Goal: Answer question/provide support: Share knowledge or assist other users

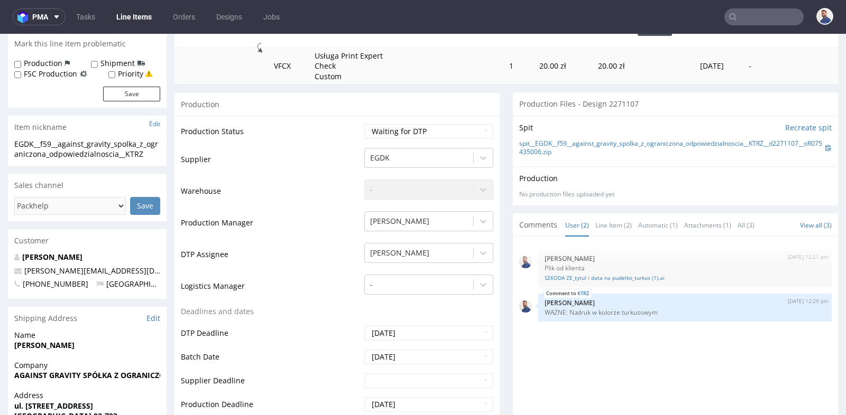
scroll to position [13, 0]
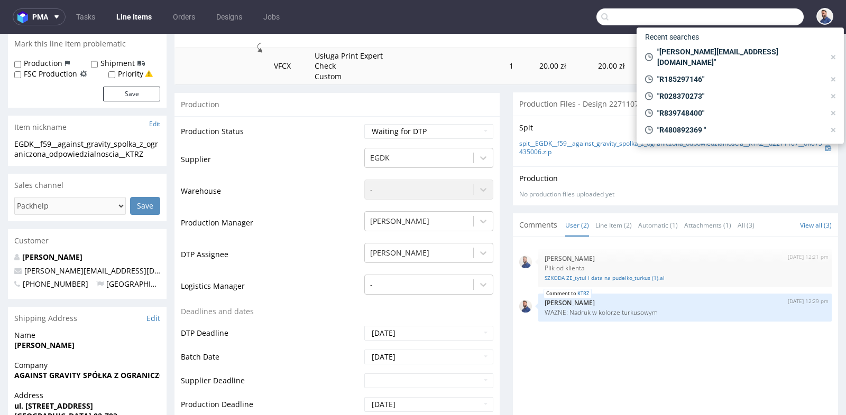
click at [760, 15] on input "text" at bounding box center [699, 16] width 207 height 17
paste input "info@duschperfect.de"
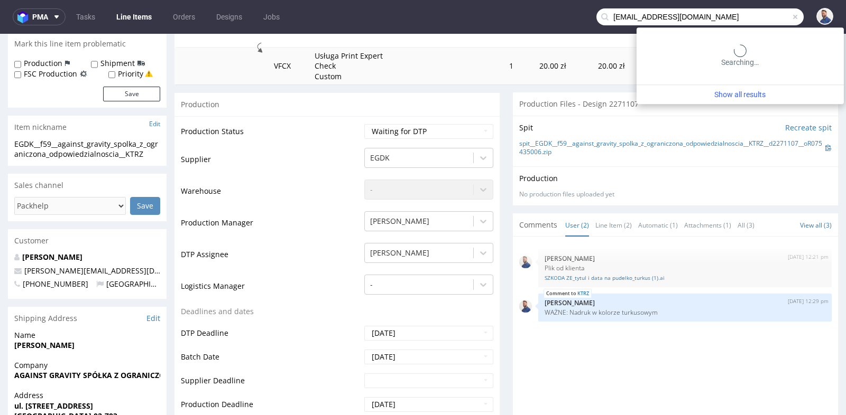
type input "info@duschperfect.de"
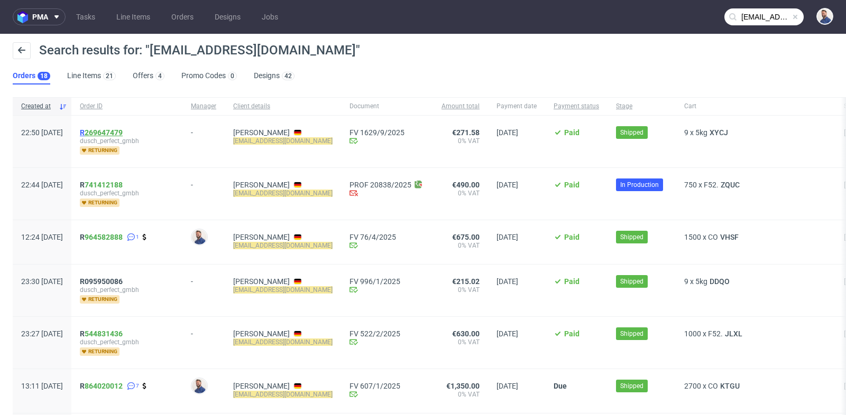
click at [123, 131] on link "269647479" at bounding box center [104, 132] width 38 height 8
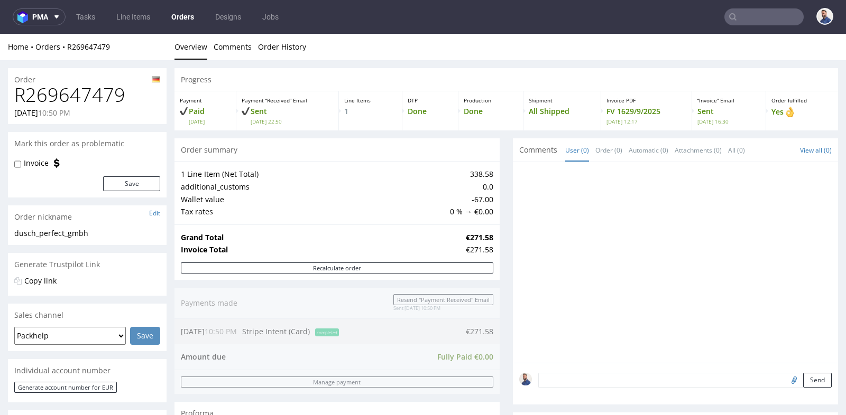
click at [488, 190] on td "0.0" at bounding box center [470, 187] width 46 height 13
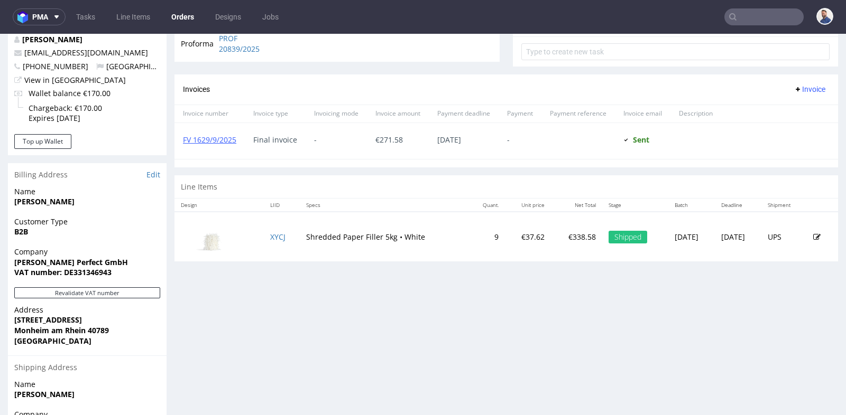
scroll to position [446, 0]
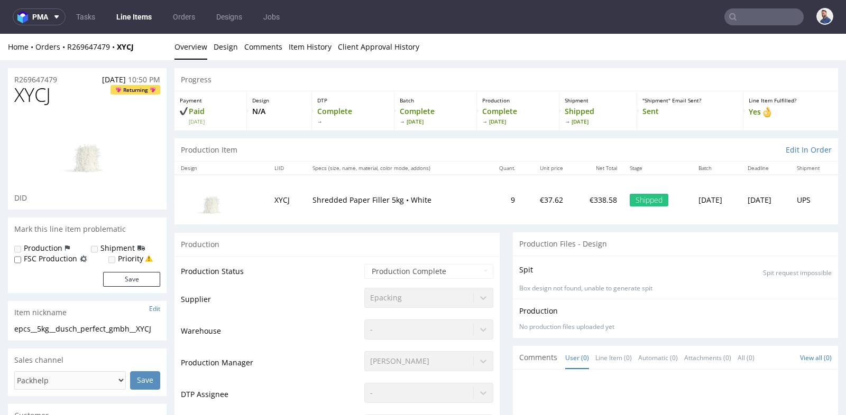
click at [271, 203] on td "XYCJ" at bounding box center [287, 200] width 38 height 50
click at [281, 251] on div "Production" at bounding box center [336, 245] width 325 height 24
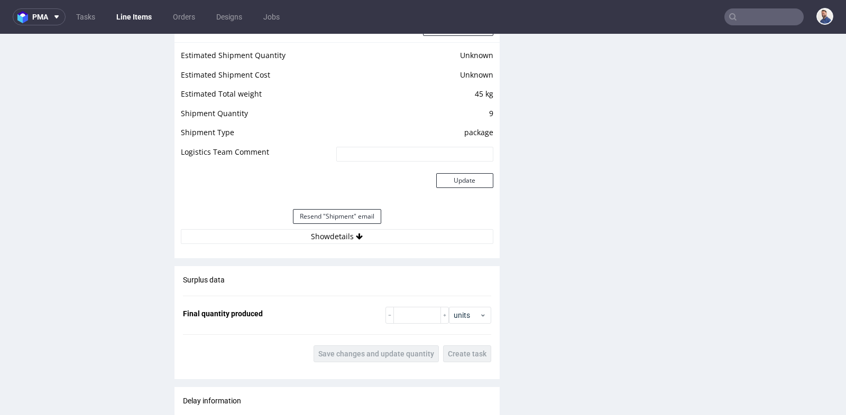
scroll to position [892, 0]
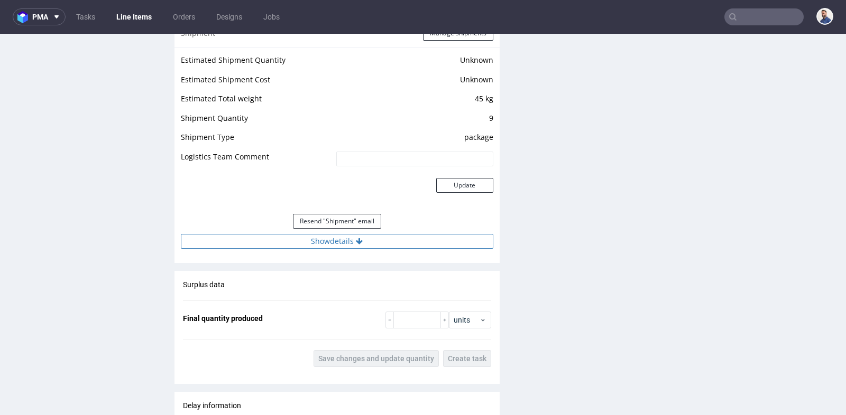
click at [335, 242] on button "Show details" at bounding box center [337, 241] width 312 height 15
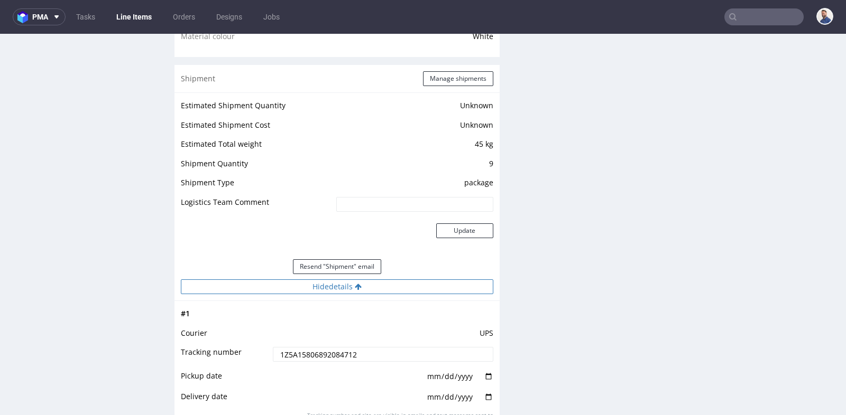
scroll to position [846, 0]
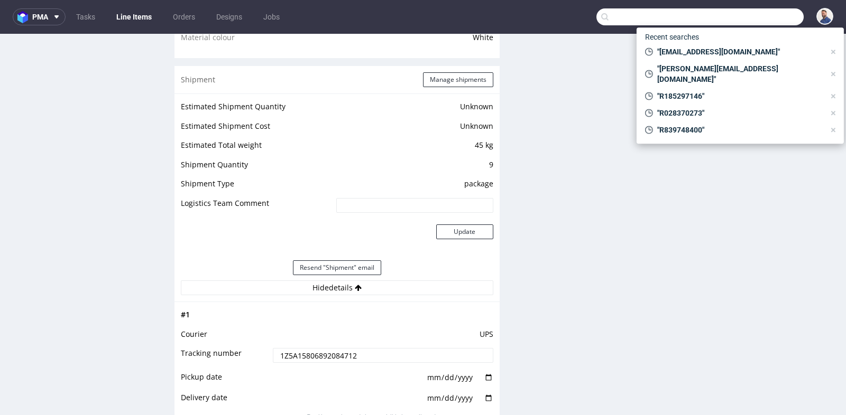
click at [741, 17] on input "text" at bounding box center [699, 16] width 207 height 17
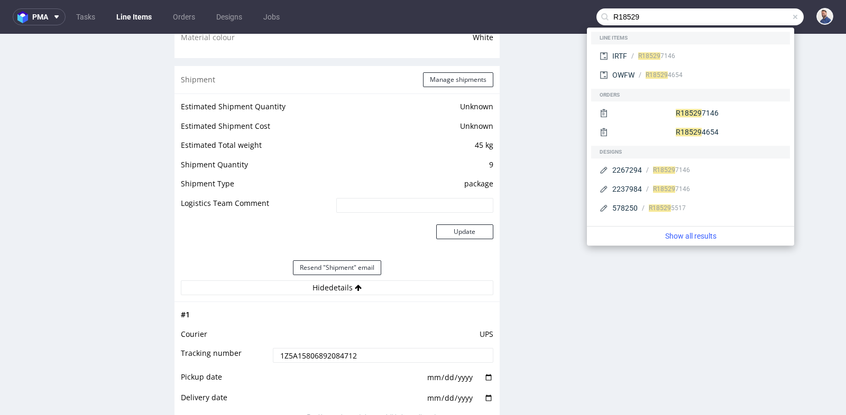
type input "R18529"
click at [657, 51] on div "R18529 7146" at bounding box center [656, 56] width 37 height 10
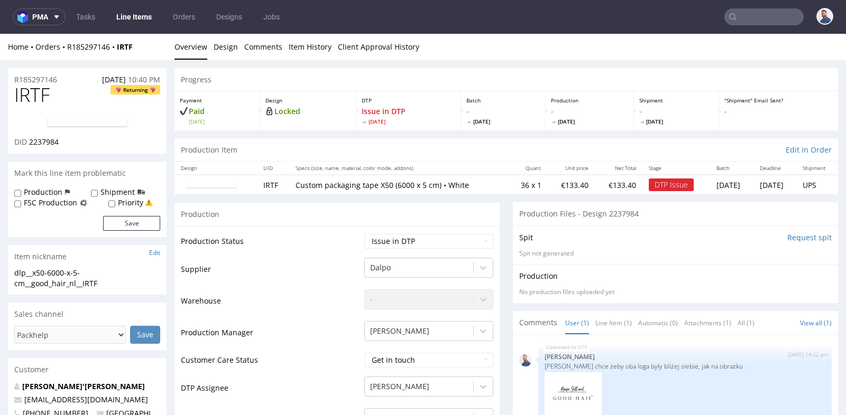
click at [741, 276] on div "Production" at bounding box center [675, 276] width 312 height 11
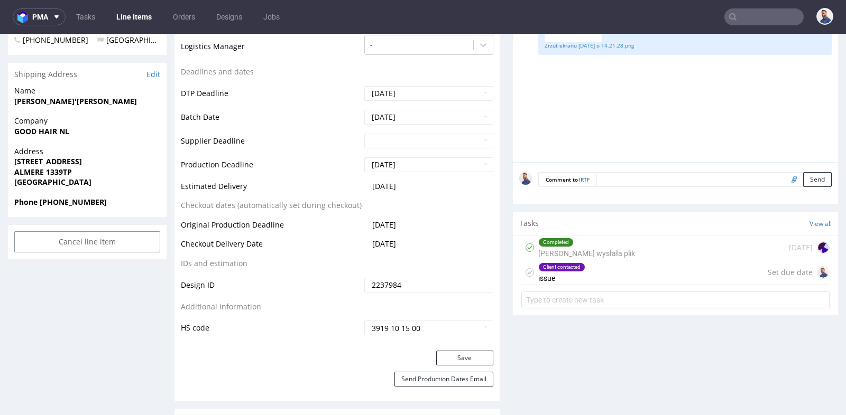
scroll to position [376, 0]
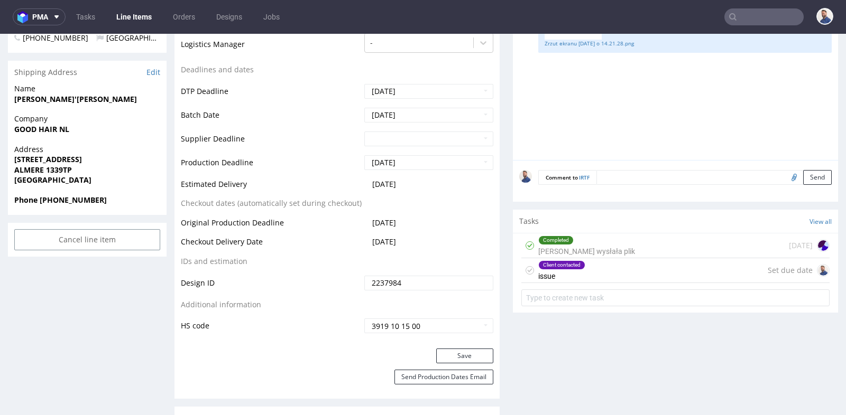
click at [708, 268] on div "Client contacted issue Set due date" at bounding box center [675, 270] width 308 height 25
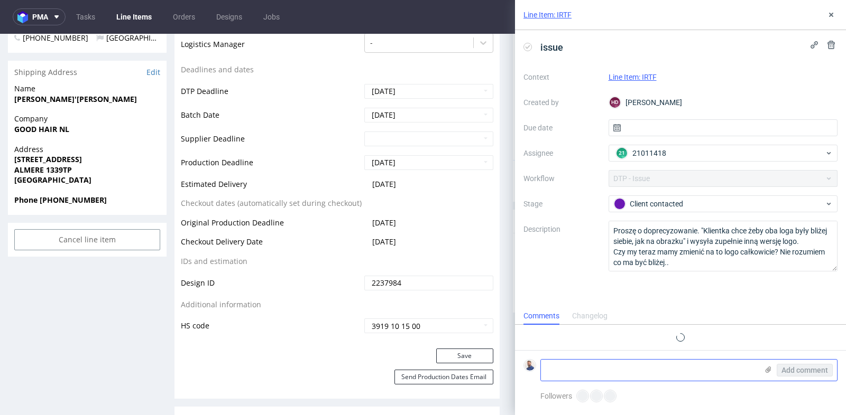
scroll to position [13, 0]
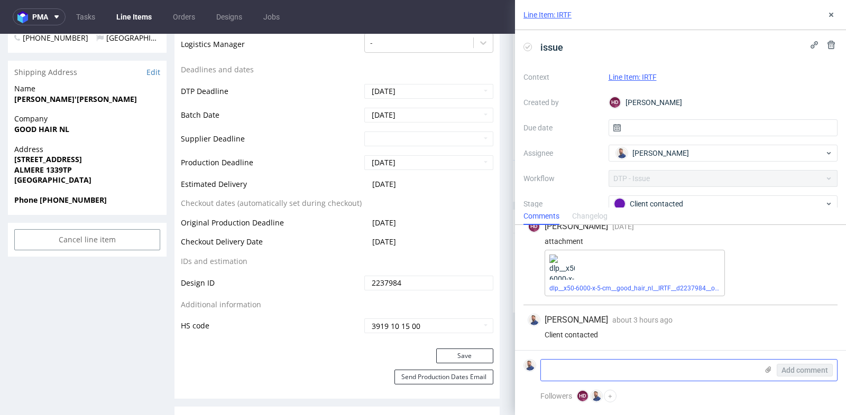
click at [629, 373] on textarea at bounding box center [649, 370] width 217 height 21
paste textarea "it's not a different logo. The point is that the logo needs to be slightly smal…"
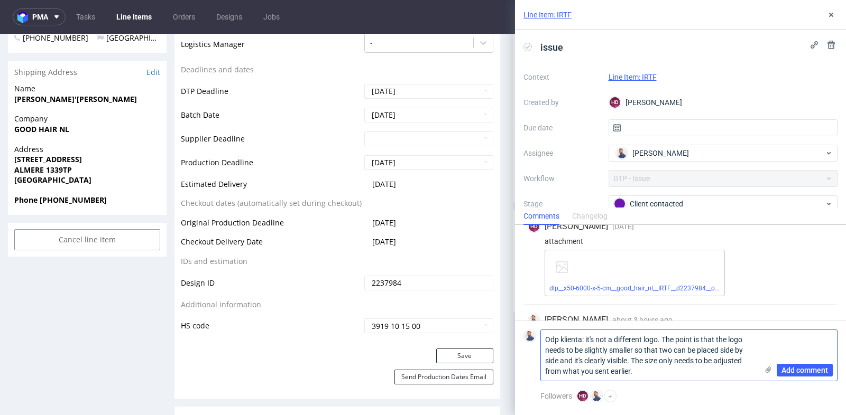
scroll to position [0, 0]
type textarea "Odp klienta: it's not a different logo. The point is that the logo needs to be …"
click at [805, 371] on span "Add comment" at bounding box center [804, 370] width 47 height 7
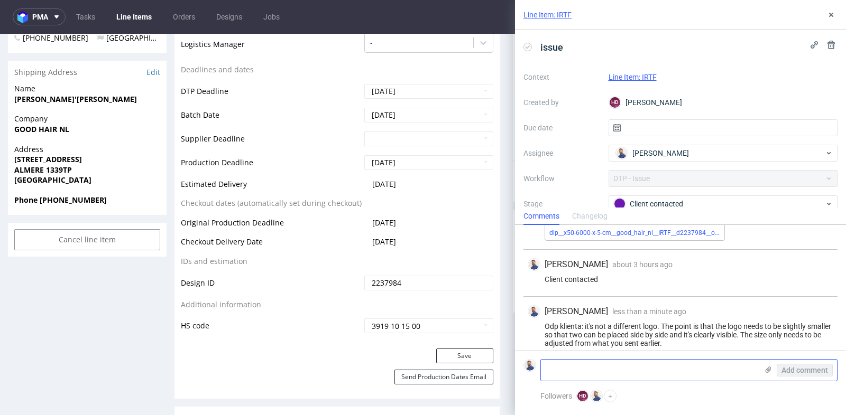
scroll to position [77, 0]
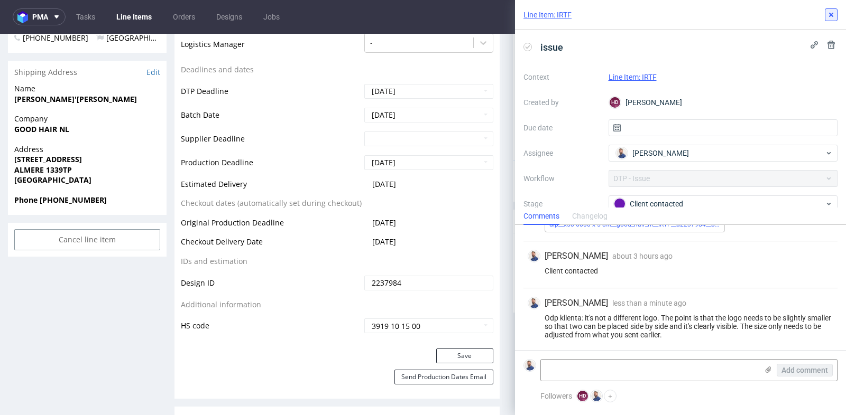
click at [831, 13] on icon at bounding box center [831, 15] width 8 height 8
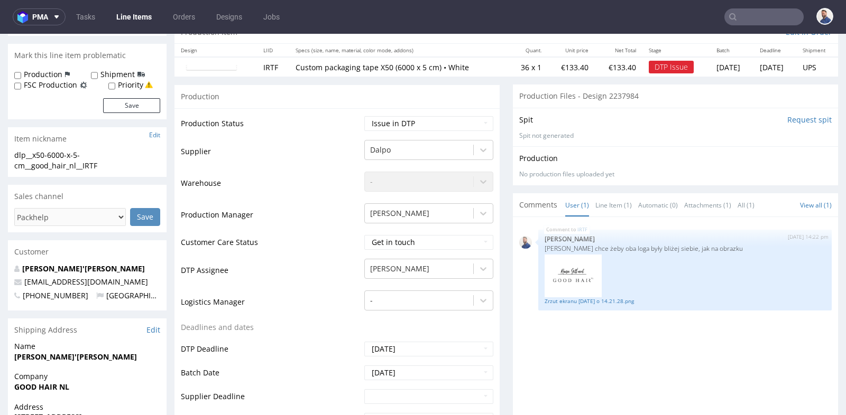
scroll to position [117, 0]
click at [478, 114] on div "Production Status Waiting for Artwork Waiting for Diecut Waiting for Mockup Wai…" at bounding box center [336, 358] width 325 height 498
click at [476, 119] on select "Waiting for Artwork Waiting for Diecut Waiting for Mockup Waiting for DTP Waiti…" at bounding box center [428, 124] width 129 height 15
select select "back_for_dtp"
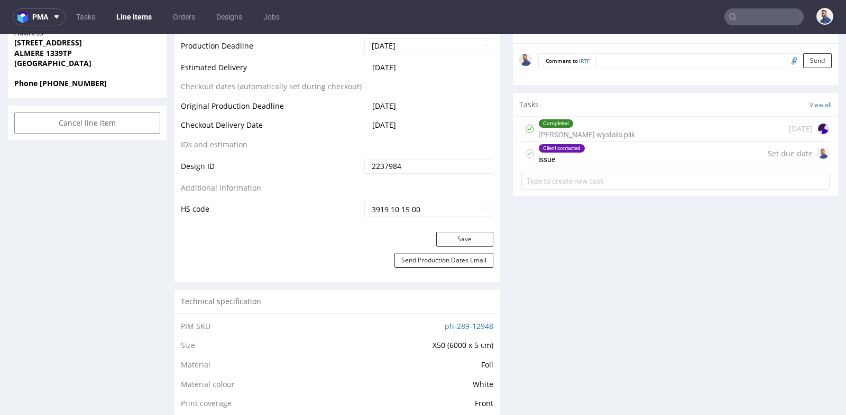
scroll to position [493, 0]
click at [467, 235] on button "Save" at bounding box center [464, 238] width 57 height 15
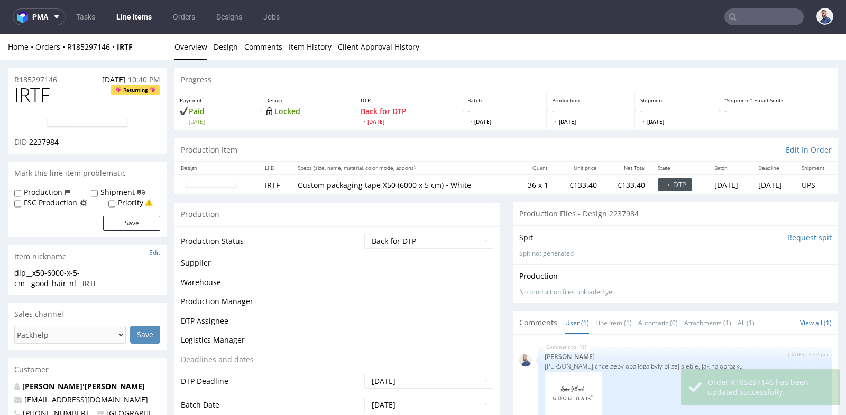
scroll to position [492, 0]
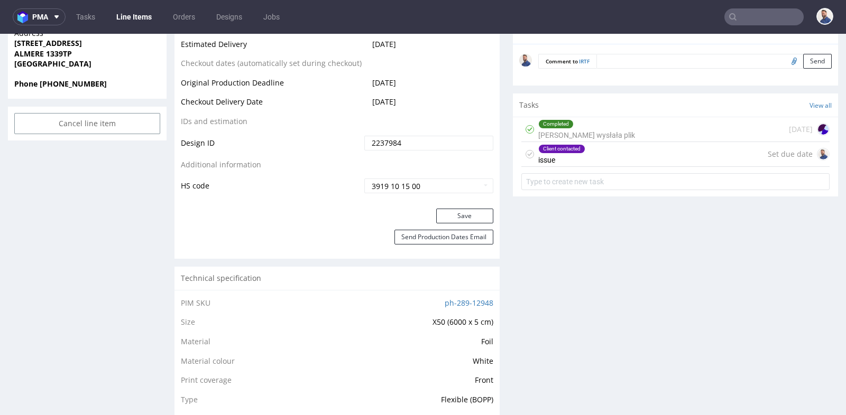
click at [751, 23] on input "text" at bounding box center [763, 16] width 79 height 17
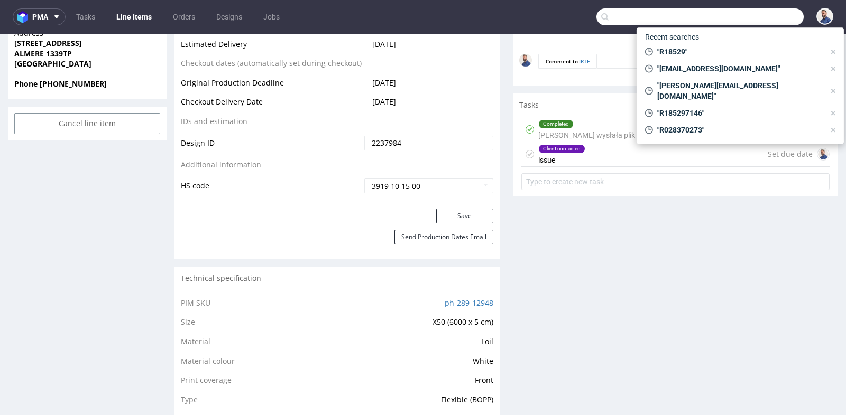
paste input "R839748400"
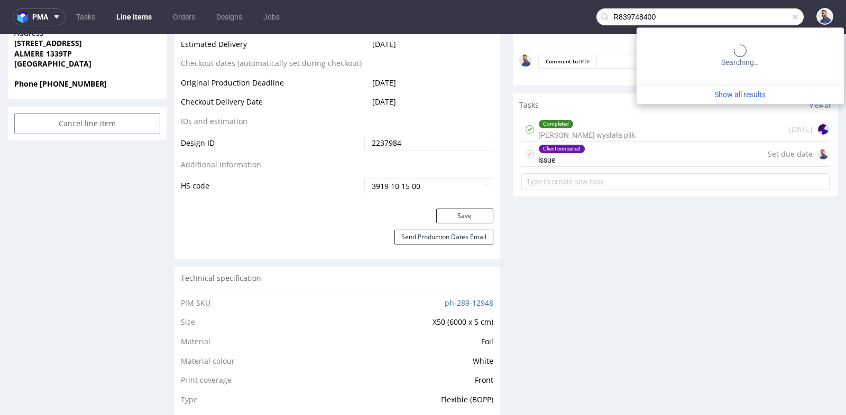
type input "R839748400"
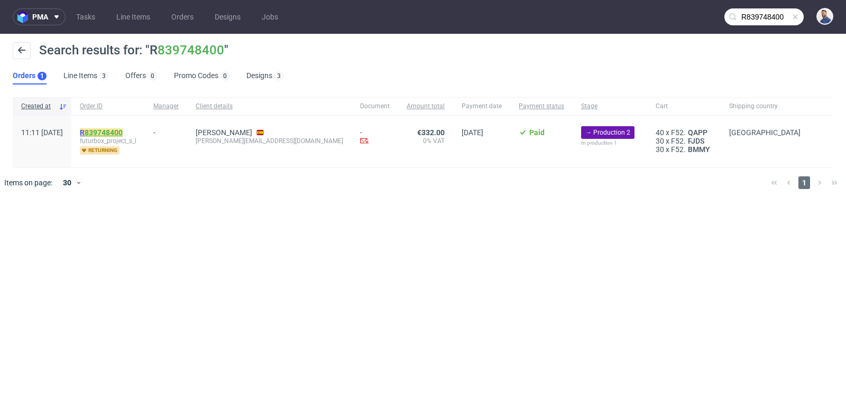
click at [122, 133] on link "839748400" at bounding box center [104, 132] width 38 height 8
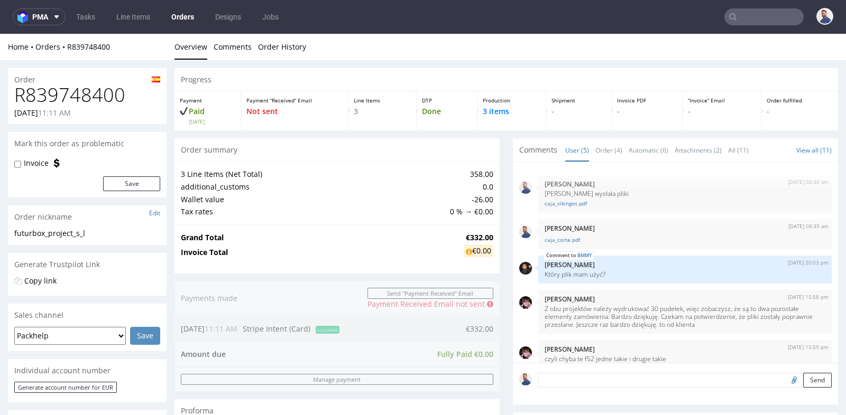
scroll to position [12, 0]
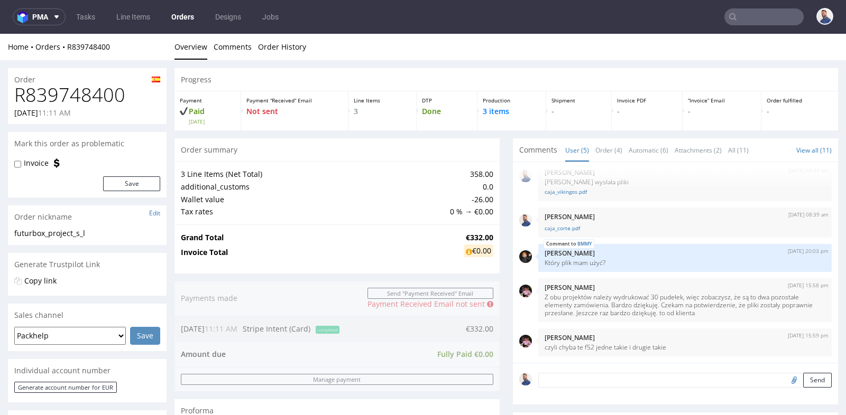
click at [422, 268] on div at bounding box center [336, 270] width 325 height 6
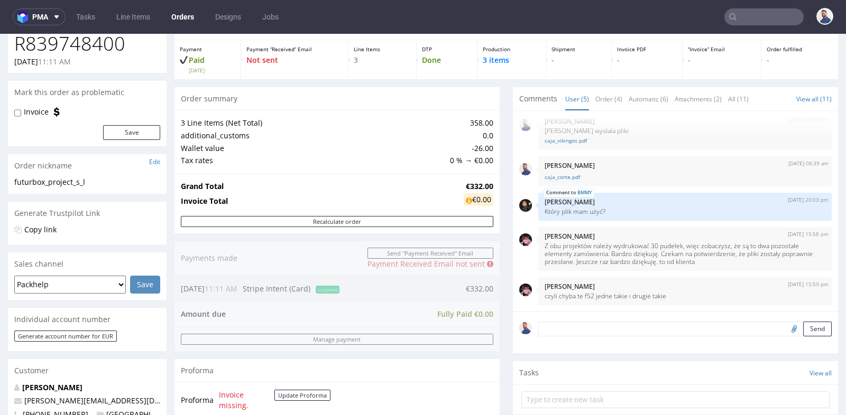
scroll to position [47, 0]
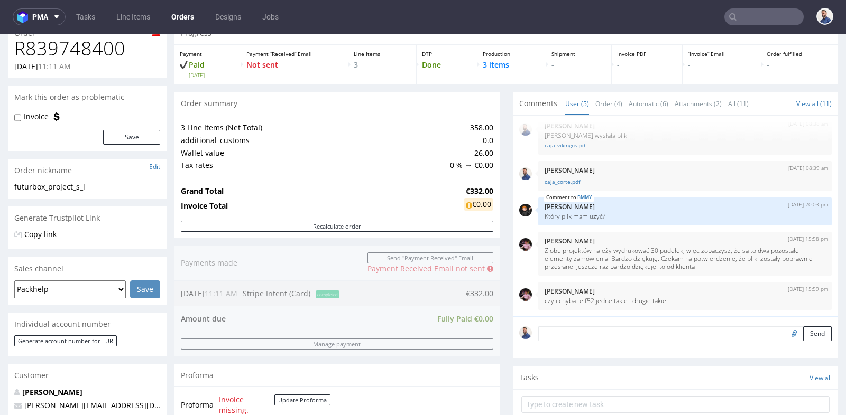
click at [498, 99] on div "Progress Payment Paid Fri 19 Sep Payment “Received” Email Not sent Line Items 3…" at bounding box center [505, 361] width 663 height 679
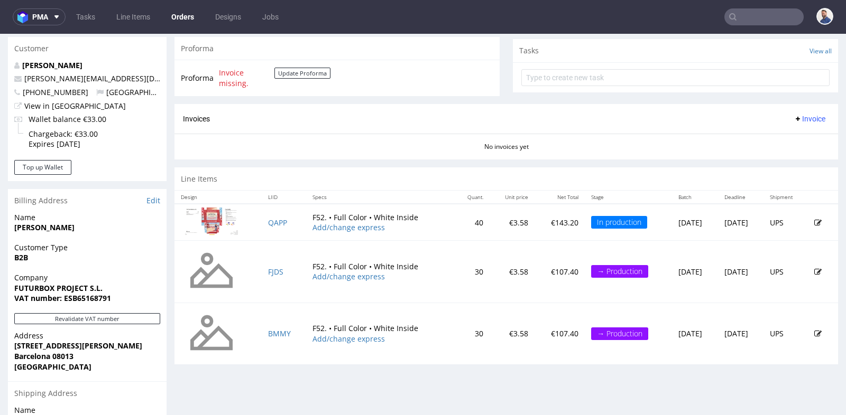
scroll to position [376, 0]
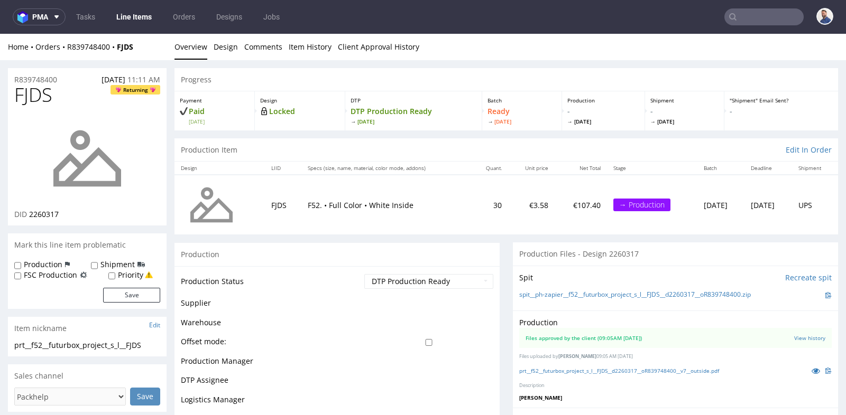
scroll to position [12, 0]
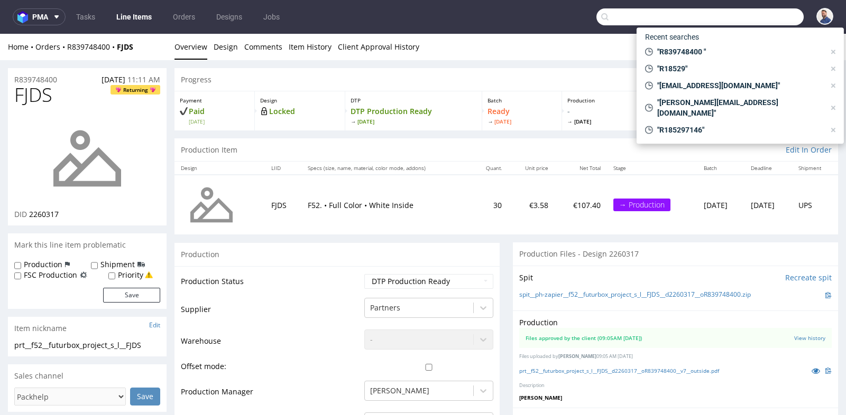
click at [739, 13] on input "text" at bounding box center [699, 16] width 207 height 17
paste input "sara@againstgravity.pl"
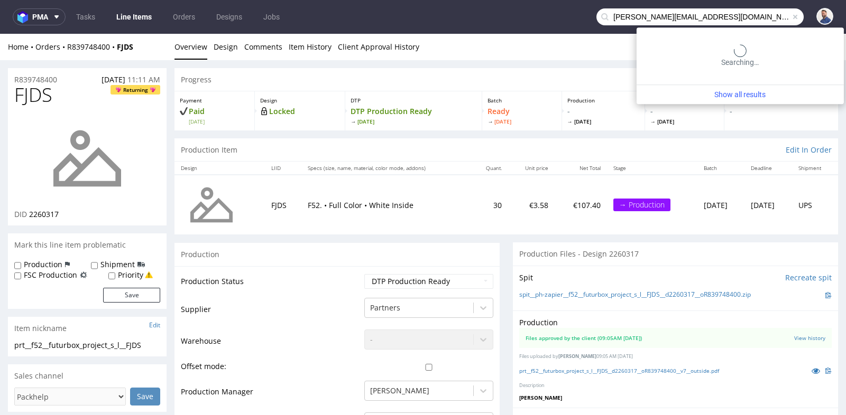
type input "sara@againstgravity.pl"
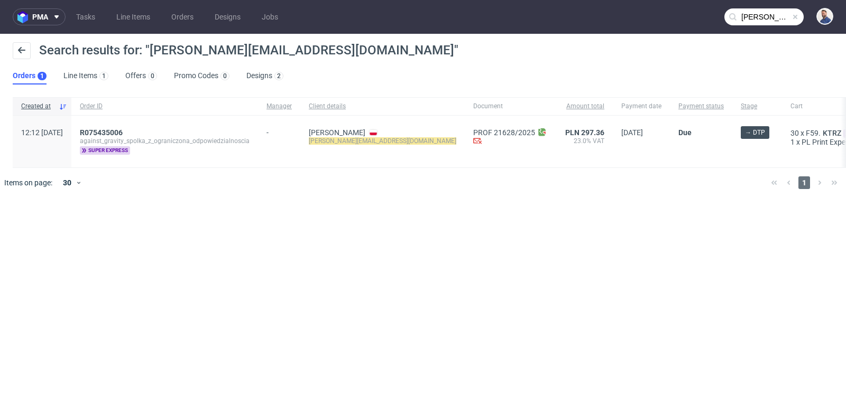
click at [191, 135] on div "R075435006" at bounding box center [165, 132] width 170 height 8
click at [123, 133] on span "R075435006" at bounding box center [101, 132] width 43 height 8
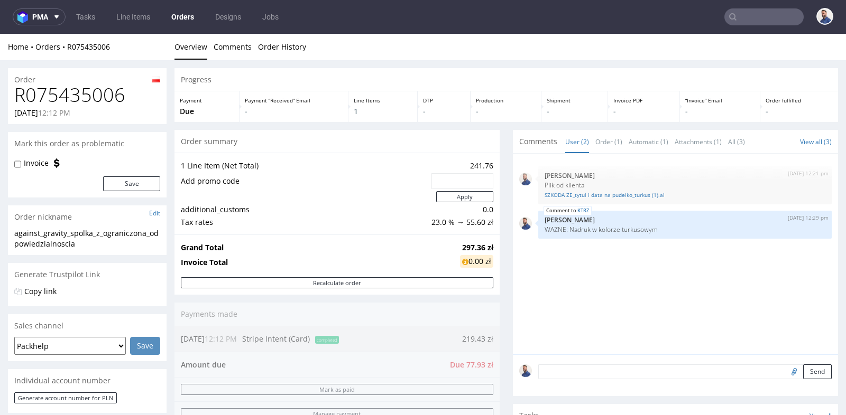
click at [494, 224] on div "1 Line Item (Net Total) 241.76 Add promo code Apply additional_customs 0.0 Tax …" at bounding box center [336, 194] width 325 height 82
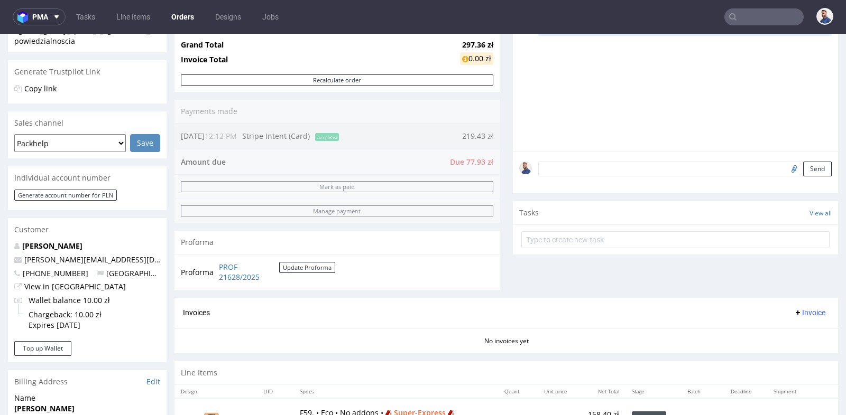
scroll to position [235, 0]
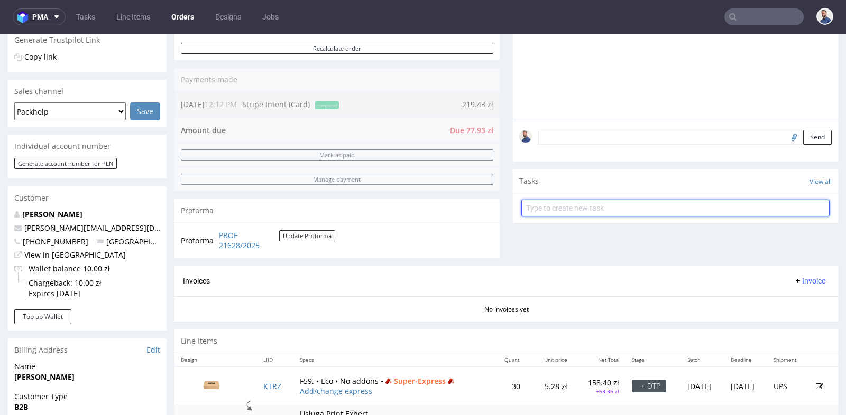
click at [573, 200] on input "text" at bounding box center [675, 208] width 308 height 17
type input "link do płatności"
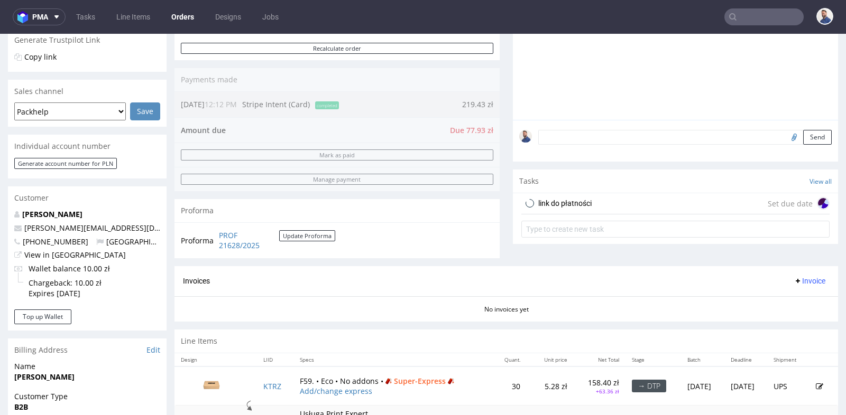
click at [624, 205] on div "link do płatności Set due date" at bounding box center [675, 203] width 308 height 21
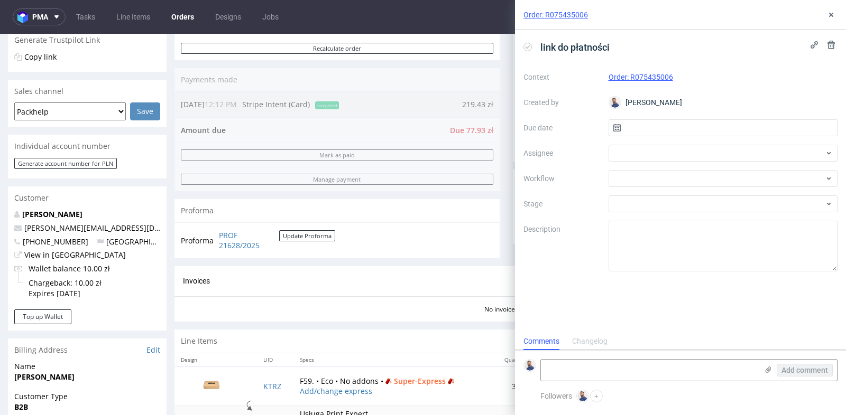
scroll to position [8, 0]
click at [662, 156] on div at bounding box center [722, 153] width 229 height 17
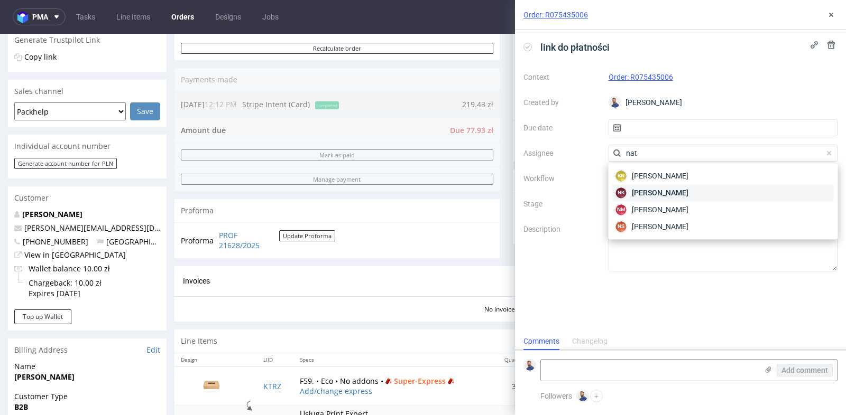
type input "nat"
click at [662, 186] on div "NK Natalia Kaczorowska" at bounding box center [723, 192] width 221 height 17
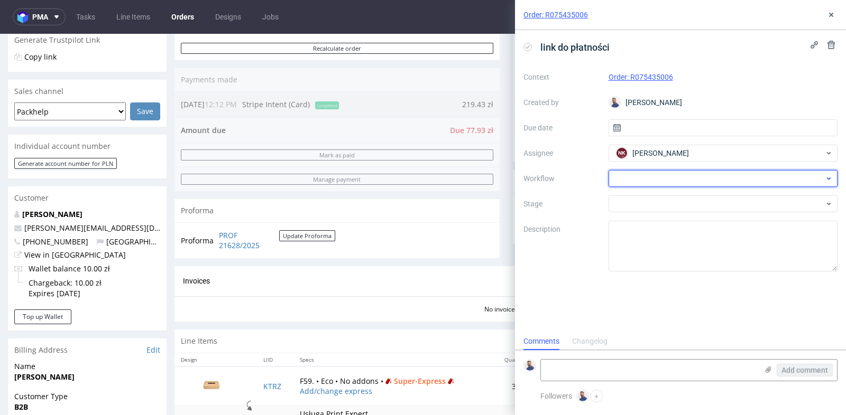
click at [664, 182] on div at bounding box center [722, 178] width 229 height 17
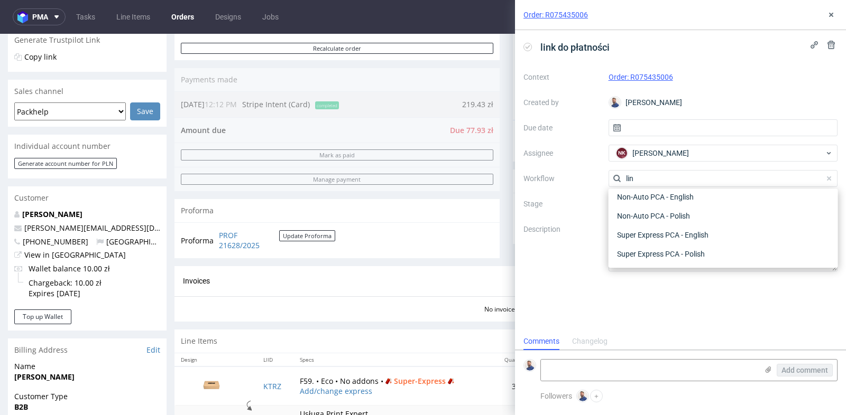
scroll to position [0, 0]
type input "link"
click at [675, 231] on div "Finance - Payment links - Stripe" at bounding box center [723, 235] width 221 height 19
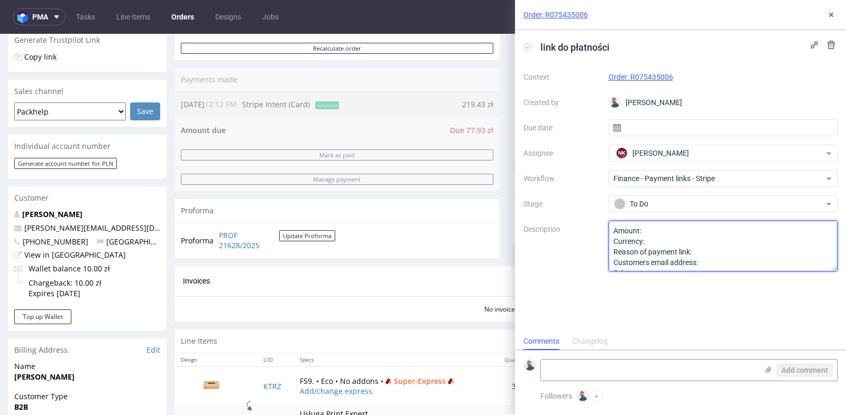
click at [675, 231] on textarea "Amount: Currency: Reason of payment link: Customers email address: Other:" at bounding box center [722, 246] width 229 height 51
click at [699, 240] on textarea "Amount: 77.93 Currency: Reason of payment link: Customers email address: Other:" at bounding box center [722, 246] width 229 height 51
click at [721, 251] on textarea "Amount: 77.93 Currency: Reason of payment link: Customers email address: Other:" at bounding box center [722, 246] width 229 height 51
click at [717, 263] on textarea "Amount: 77.93 Currency: PLN Reason of payment link: dopłata do SuperExpress Cus…" at bounding box center [722, 246] width 229 height 51
click at [730, 243] on textarea "Amount: 77.93 Currency: PLN Reason of payment link: dopłata do SuperExpress Cus…" at bounding box center [722, 246] width 229 height 51
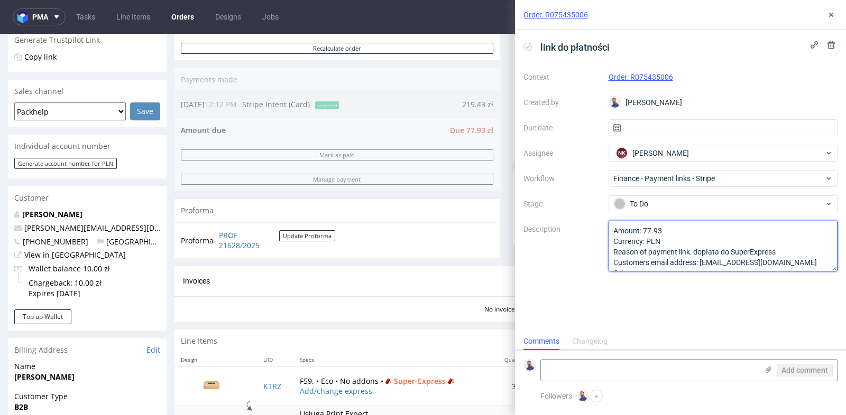
scroll to position [6, 0]
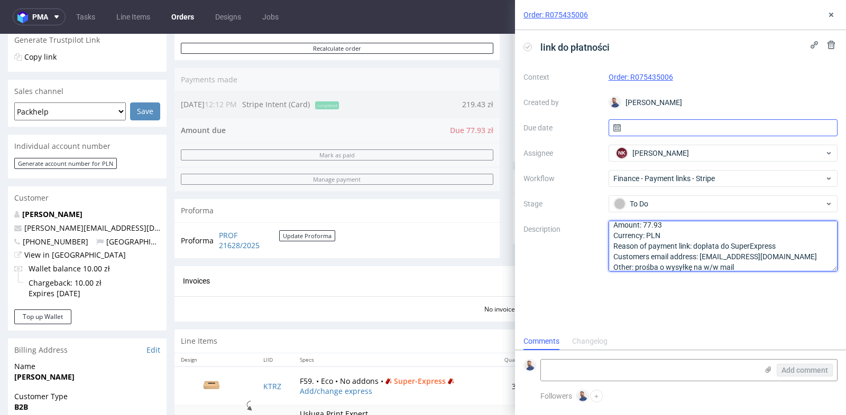
type textarea "Amount: 77.93 Currency: PLN Reason of payment link: dopłata do SuperExpress Cus…"
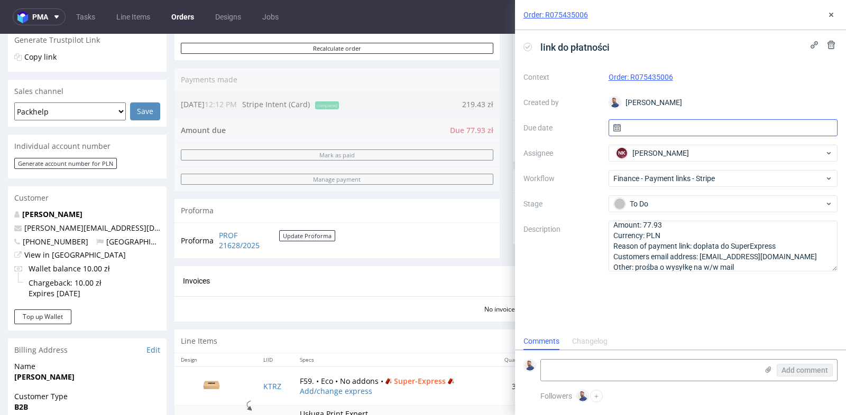
click at [769, 123] on input "text" at bounding box center [722, 127] width 229 height 17
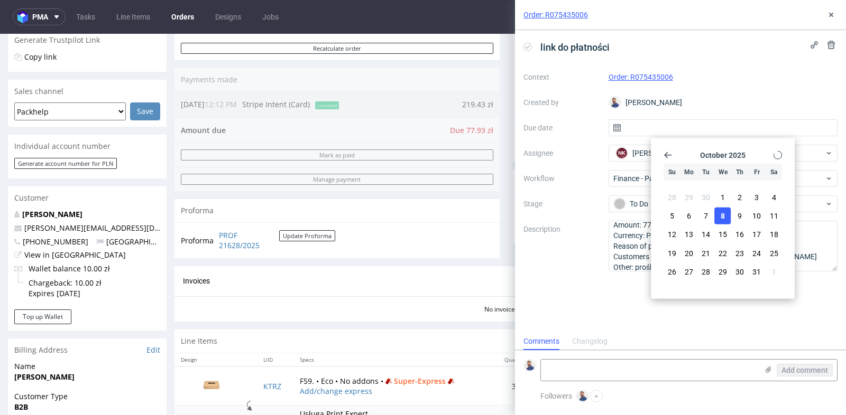
click at [724, 217] on span "8" at bounding box center [722, 216] width 4 height 11
type input "08/10/2025"
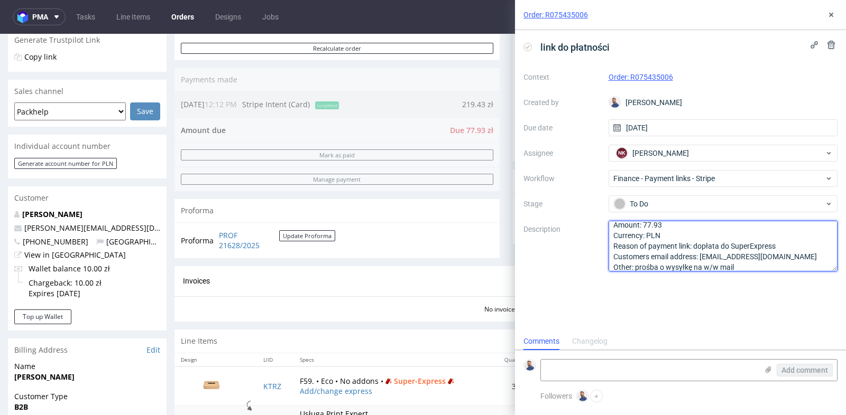
click at [764, 265] on textarea "Amount: 77.93 Currency: PLN Reason of payment link: dopłata do SuperExpress Cus…" at bounding box center [722, 246] width 229 height 51
type textarea "Amount: 77.93 Currency: PLN Reason of payment link: dopłata do SuperExpress Cus…"
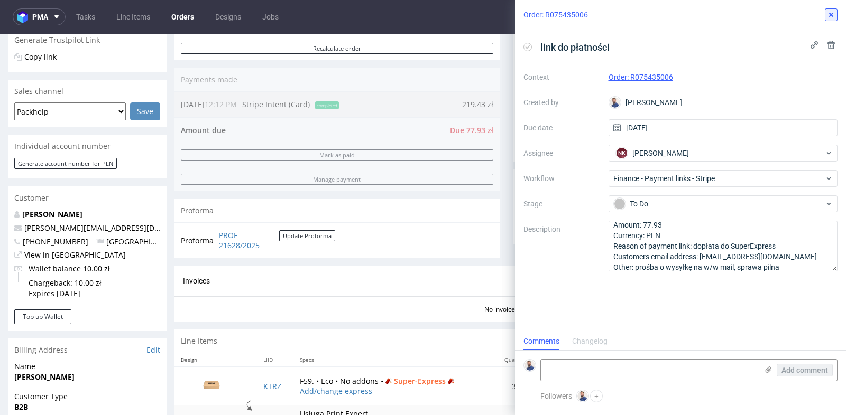
click at [831, 15] on use at bounding box center [831, 15] width 4 height 4
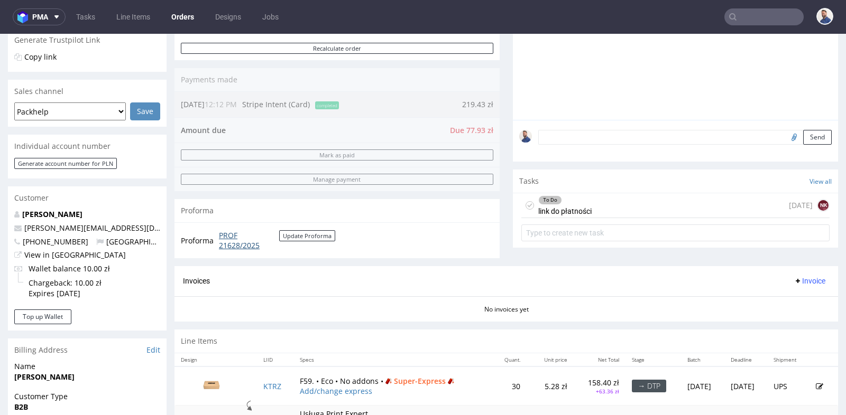
click at [228, 241] on link "PROF 21628/2025" at bounding box center [249, 240] width 60 height 21
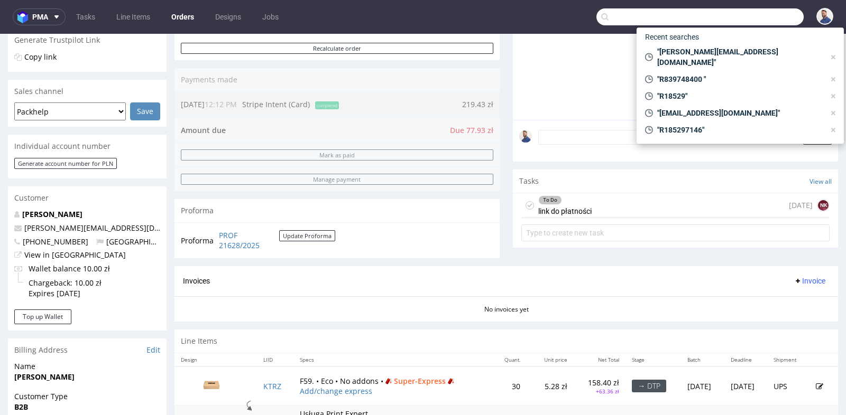
click at [764, 23] on input "text" at bounding box center [699, 16] width 207 height 17
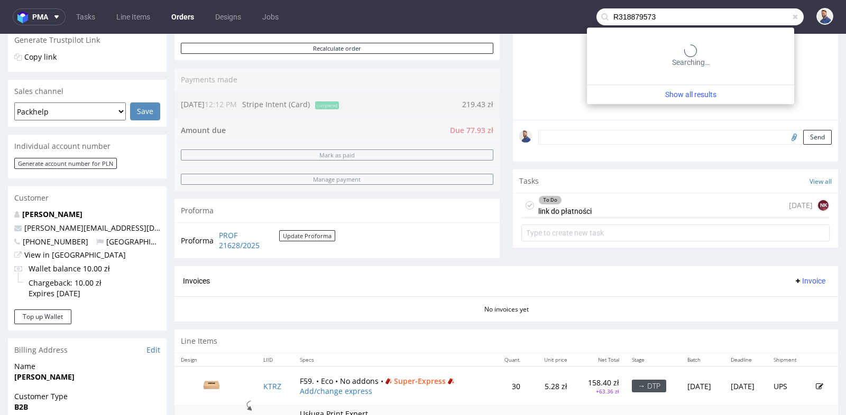
type input "R318879573"
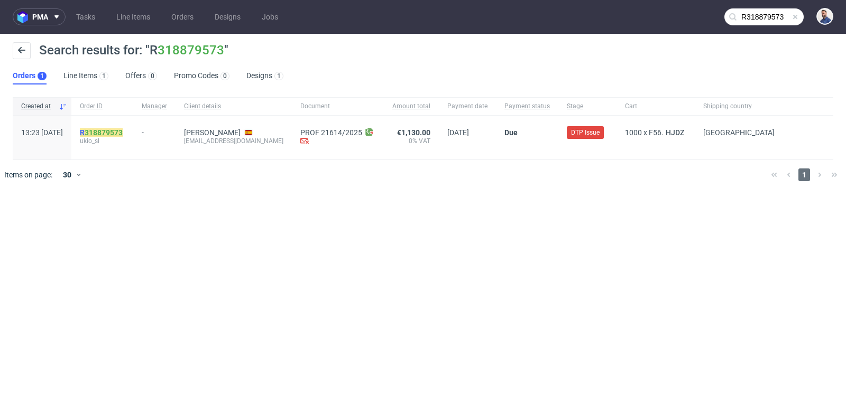
click at [123, 129] on link "318879573" at bounding box center [104, 132] width 38 height 8
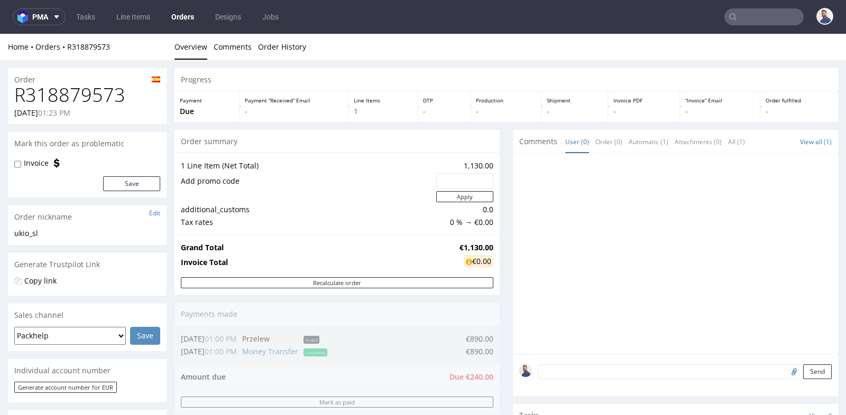
click at [503, 243] on div "Progress Payment Due Payment “Received” Email - Line Items 1 DTP - Production -…" at bounding box center [505, 364] width 663 height 593
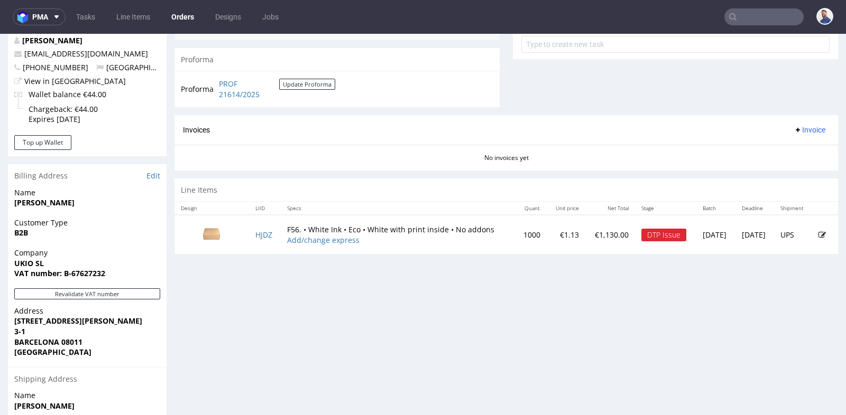
scroll to position [399, 0]
click at [263, 237] on td "HJDZ" at bounding box center [265, 234] width 32 height 39
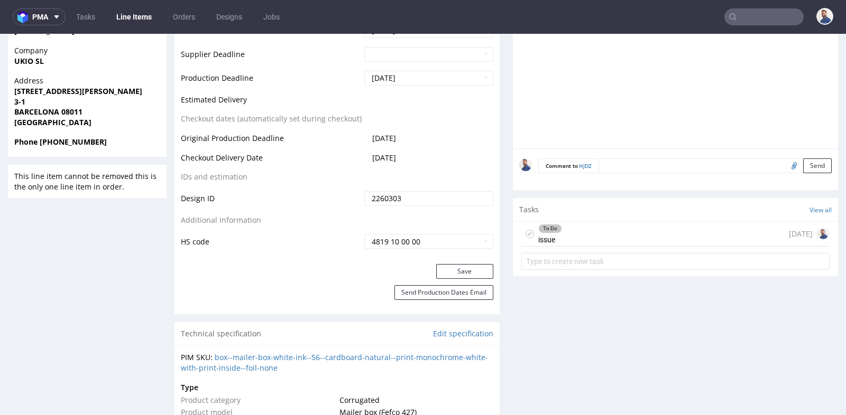
scroll to position [469, 0]
click at [593, 234] on div "To Do issue 13 days ago" at bounding box center [675, 233] width 308 height 25
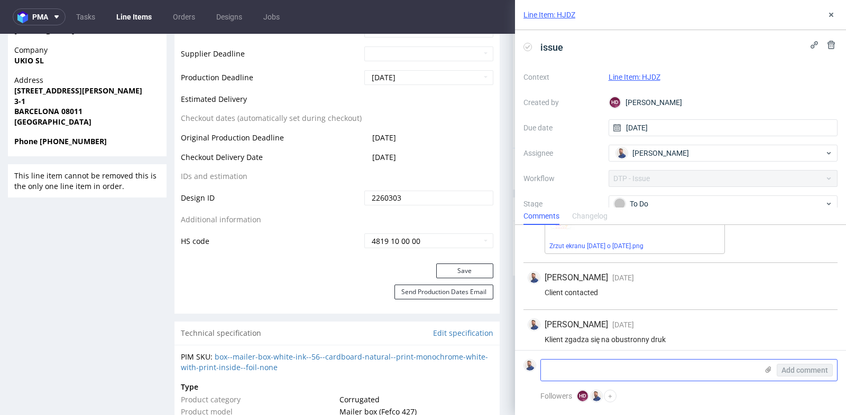
scroll to position [641, 0]
click at [601, 367] on textarea at bounding box center [649, 370] width 217 height 21
paste textarea "318879573"
type textarea "318879573"
click at [559, 365] on textarea "318879573" at bounding box center [649, 370] width 217 height 21
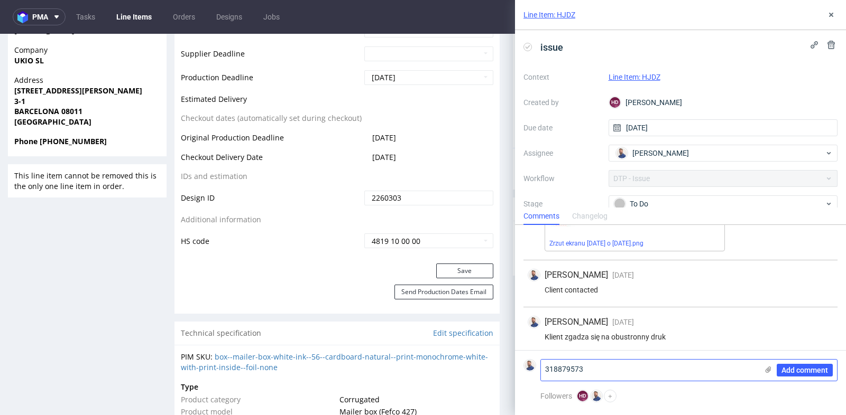
click at [559, 365] on textarea "318879573" at bounding box center [649, 370] width 217 height 21
click at [765, 365] on div "Add comment" at bounding box center [796, 370] width 79 height 21
click at [767, 368] on icon at bounding box center [768, 370] width 8 height 8
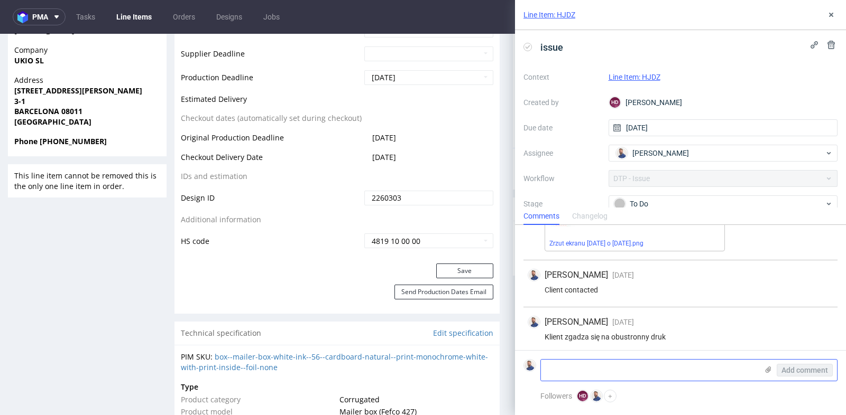
click at [0, 0] on input "file" at bounding box center [0, 0] width 0 height 0
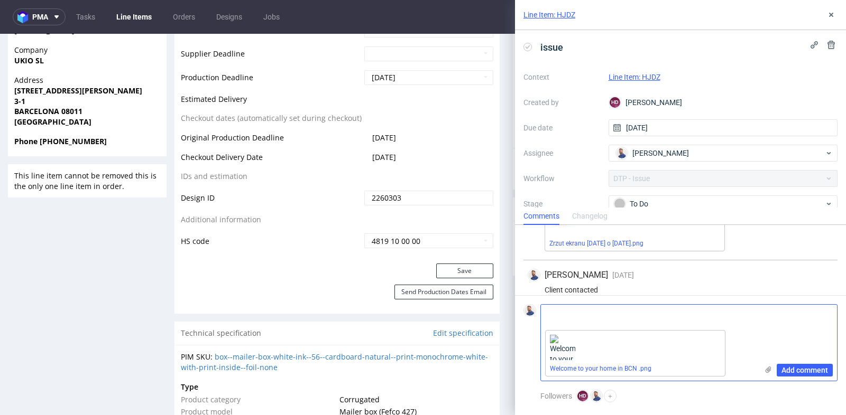
click at [567, 317] on textarea at bounding box center [649, 315] width 217 height 21
paste textarea "Jak wskazaliśmy w poprzednich e-mailach, słowo „Mediolan” powinno znajdować się…"
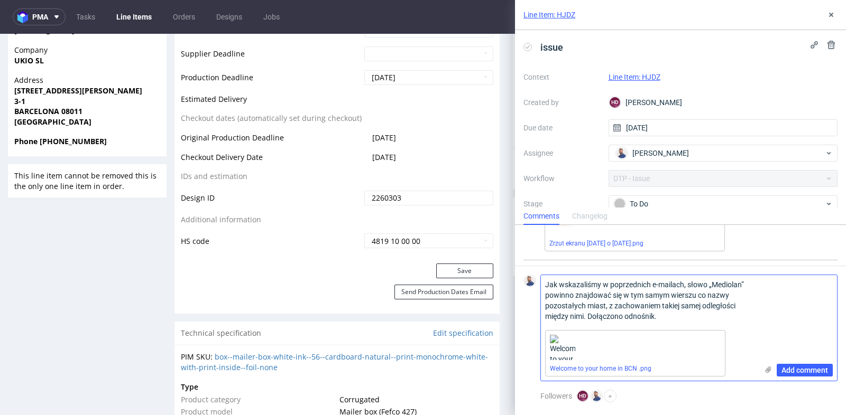
click at [644, 313] on textarea "Jak wskazaliśmy w poprzednich e-mailach, słowo „Mediolan” powinno znajdować się…" at bounding box center [649, 300] width 217 height 51
click at [735, 283] on textarea "Jak wskazaliśmy w poprzednich e-mailach, słowo „Mediolan” powinno znajdować się…" at bounding box center [649, 300] width 217 height 51
type textarea "Jak wskazaliśmy w poprzednich e-mailach, słowo „Milan” powinno znajdować się w …"
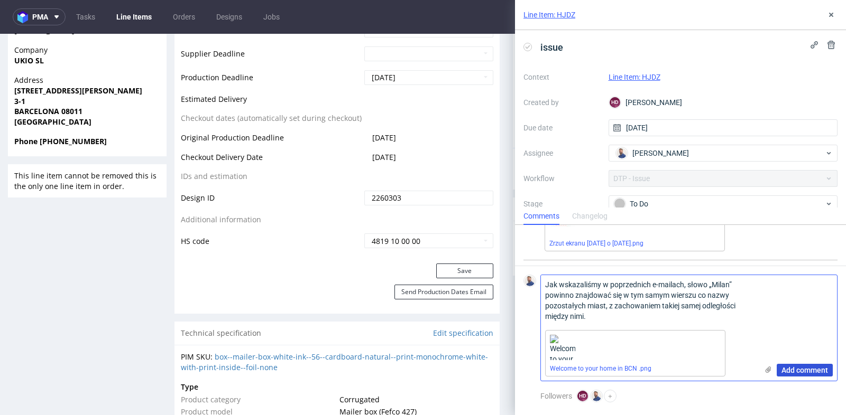
click at [794, 368] on span "Add comment" at bounding box center [804, 370] width 47 height 7
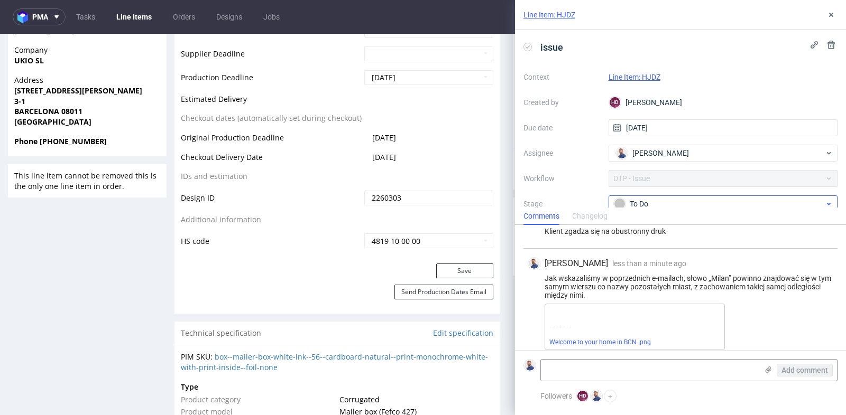
scroll to position [752, 0]
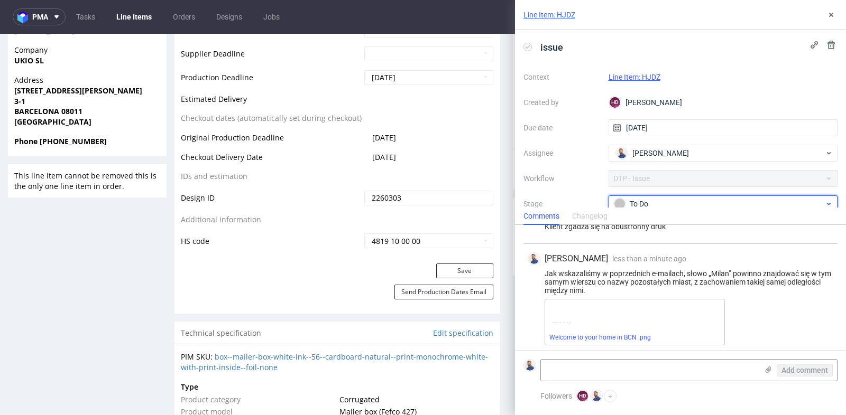
click at [794, 202] on div "To Do" at bounding box center [719, 204] width 210 height 12
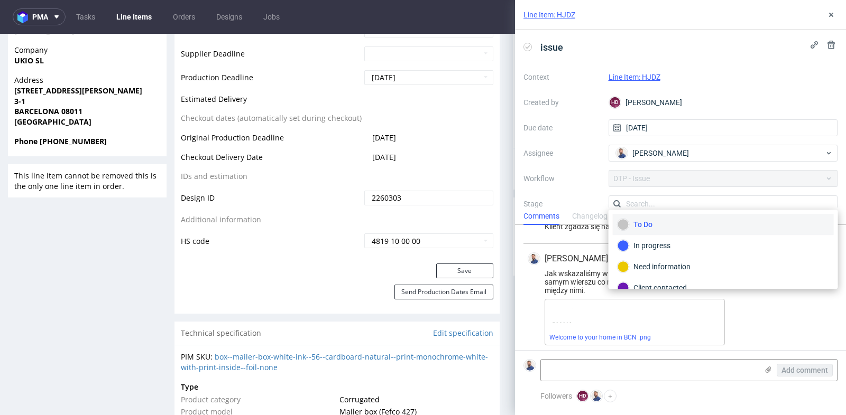
scroll to position [4, 0]
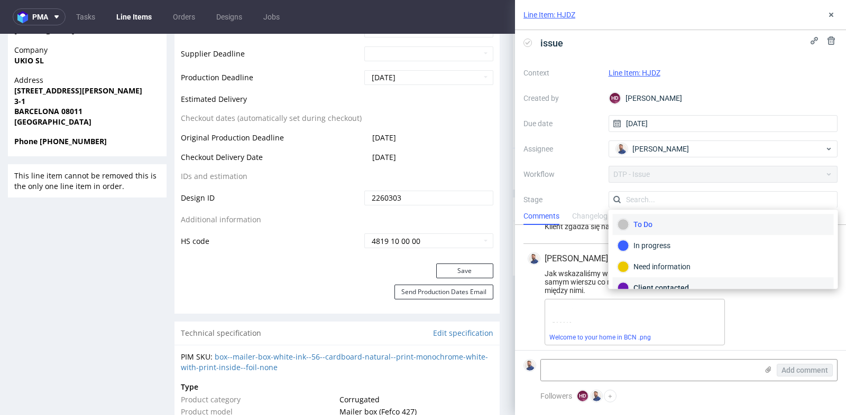
click at [765, 282] on div "Client contacted" at bounding box center [722, 288] width 211 height 12
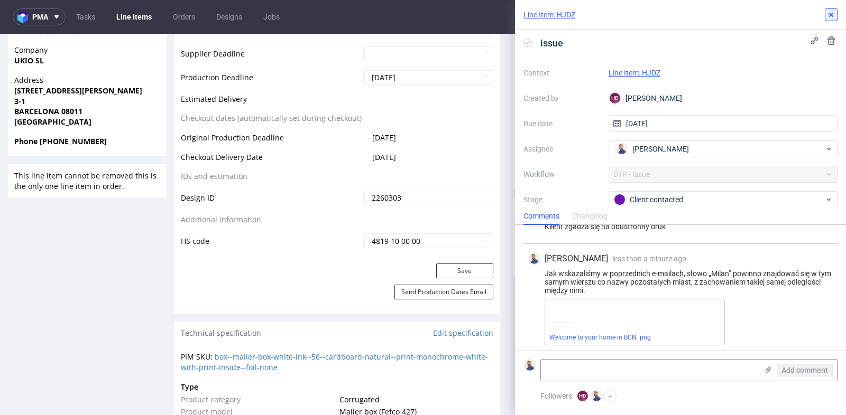
click at [831, 13] on icon at bounding box center [831, 15] width 8 height 8
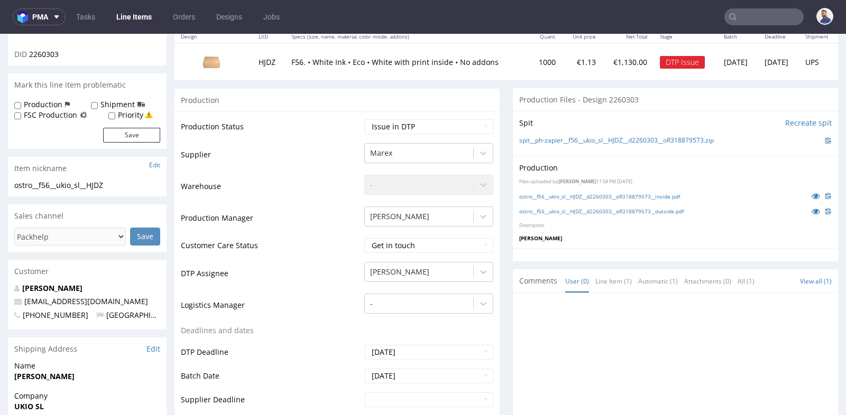
scroll to position [117, 0]
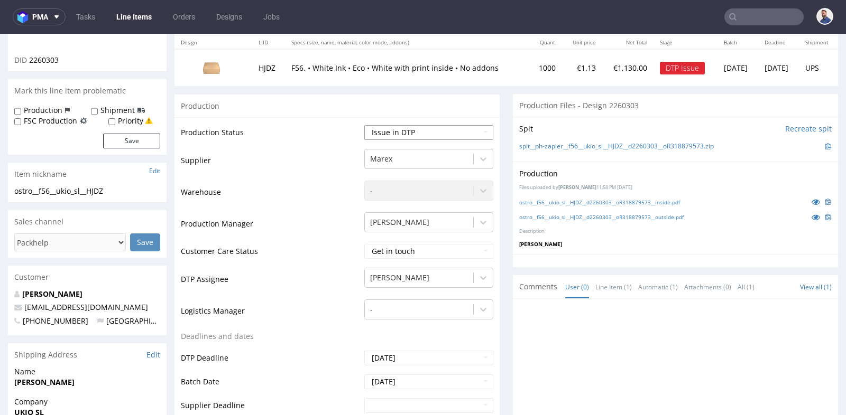
click at [471, 128] on select "Waiting for Artwork Waiting for Diecut Waiting for Mockup Waiting for DTP Waiti…" at bounding box center [428, 132] width 129 height 15
select select "back_for_dtp"
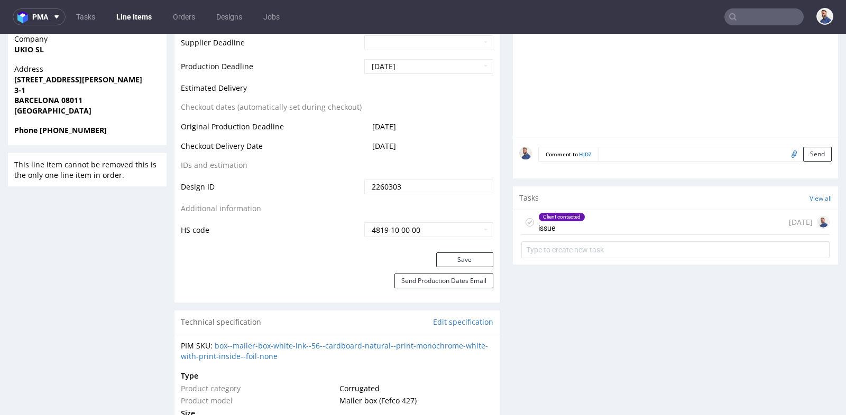
scroll to position [493, 0]
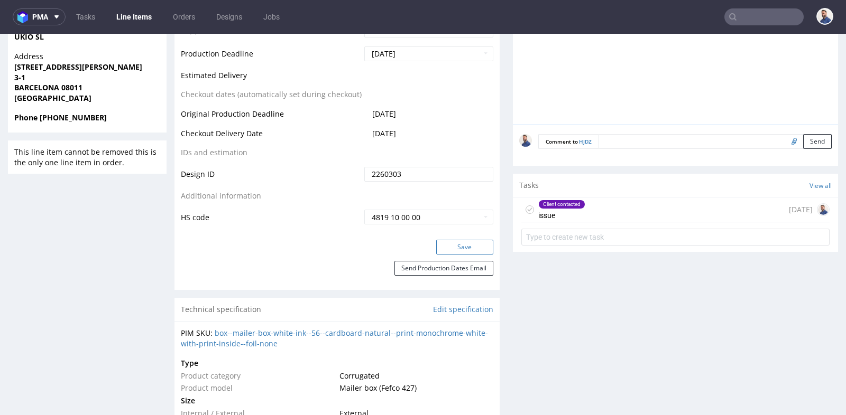
click at [466, 251] on button "Save" at bounding box center [464, 247] width 57 height 15
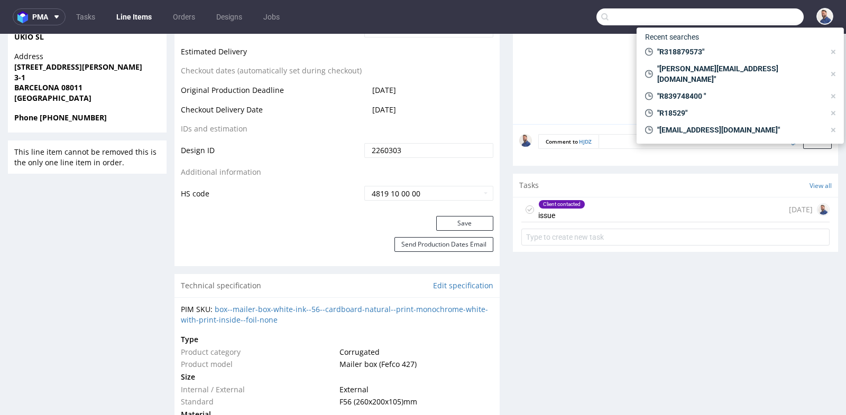
click at [774, 23] on input "text" at bounding box center [699, 16] width 207 height 17
paste input "R141410128"
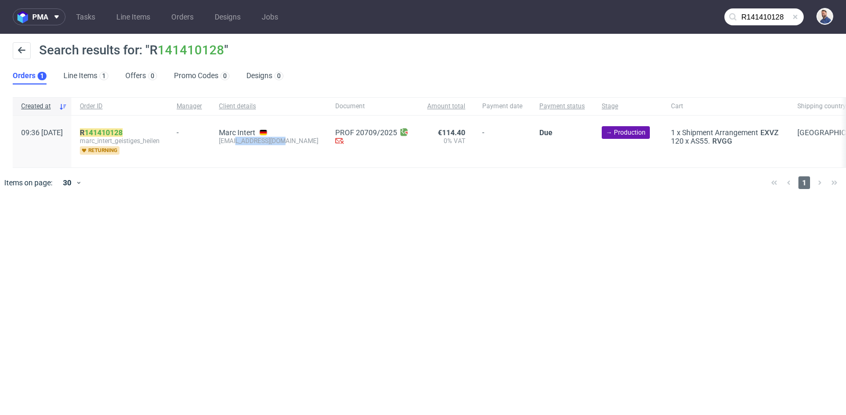
drag, startPoint x: 302, startPoint y: 142, endPoint x: 263, endPoint y: 142, distance: 39.6
click at [263, 142] on div "Marc Intert info@marc-intert.de" at bounding box center [268, 142] width 116 height 52
copy div "marc-intert.de"
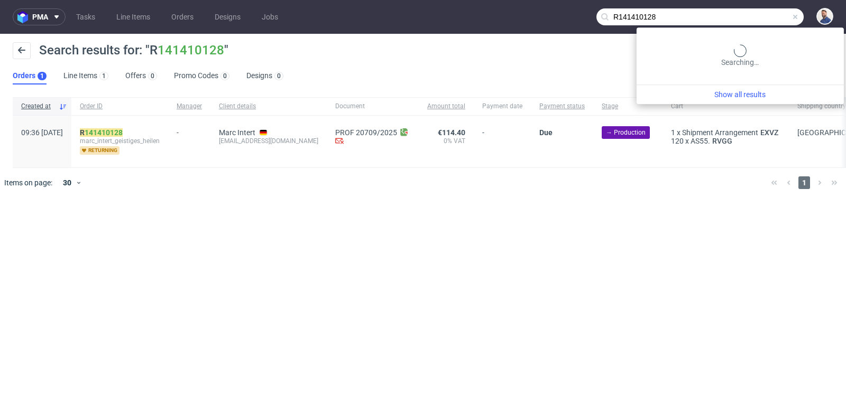
click at [766, 21] on input "R141410128" at bounding box center [699, 16] width 207 height 17
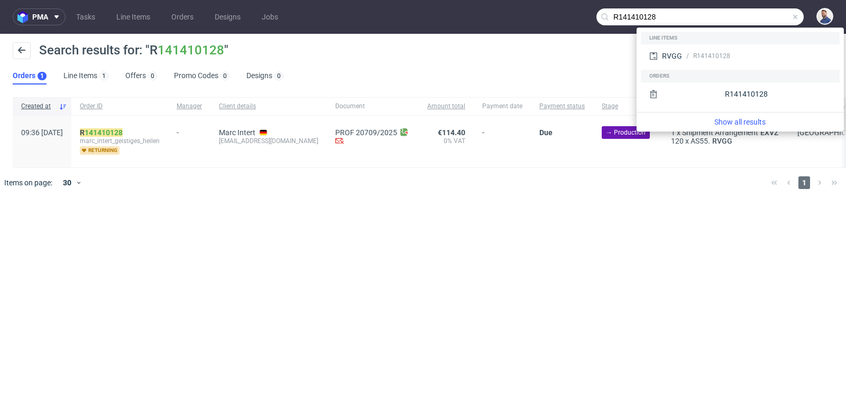
click at [766, 21] on input "R141410128" at bounding box center [699, 16] width 207 height 17
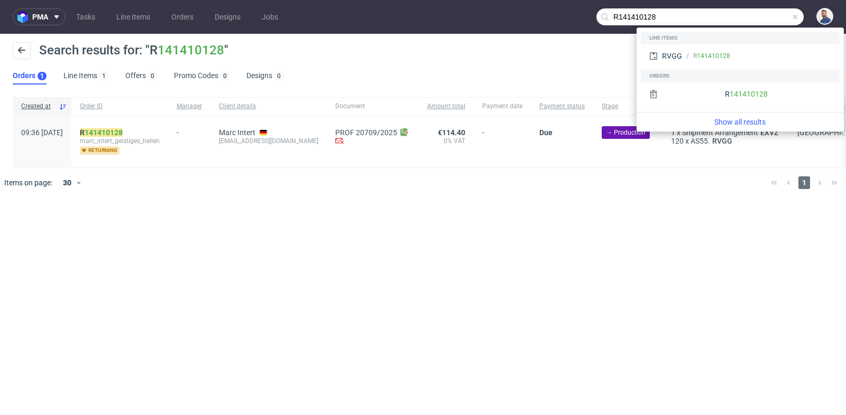
paste input "marc-intert.de"
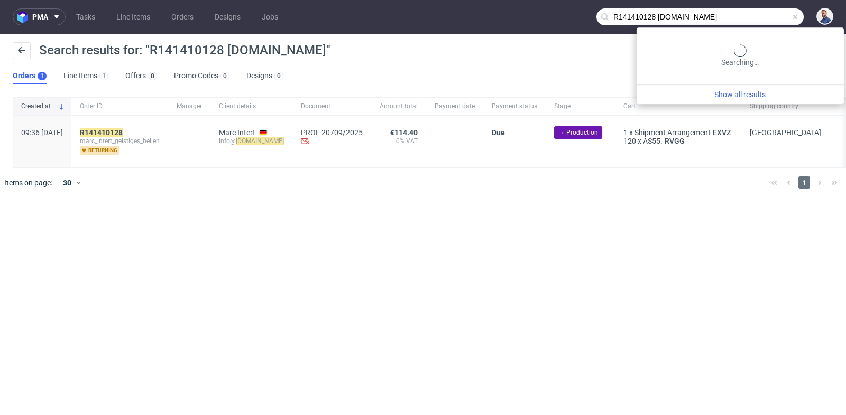
click at [772, 12] on input "R141410128 marc-intert.de" at bounding box center [699, 16] width 207 height 17
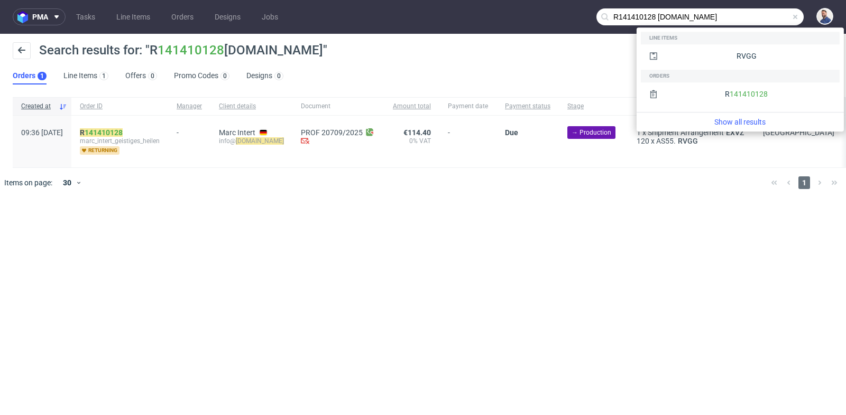
drag, startPoint x: 660, startPoint y: 18, endPoint x: 597, endPoint y: 15, distance: 63.0
click at [597, 15] on input "R141410128 marc-intert.de" at bounding box center [699, 16] width 207 height 17
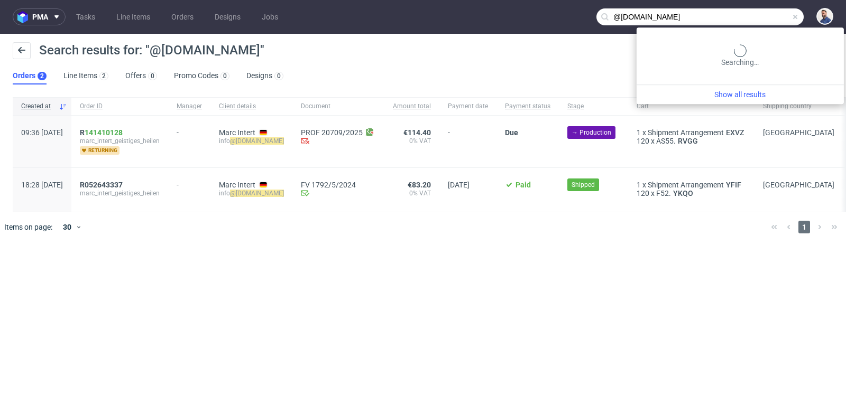
click at [767, 23] on input "@marc-intert.de" at bounding box center [699, 16] width 207 height 17
paste input "R489291632 Open 12 days"
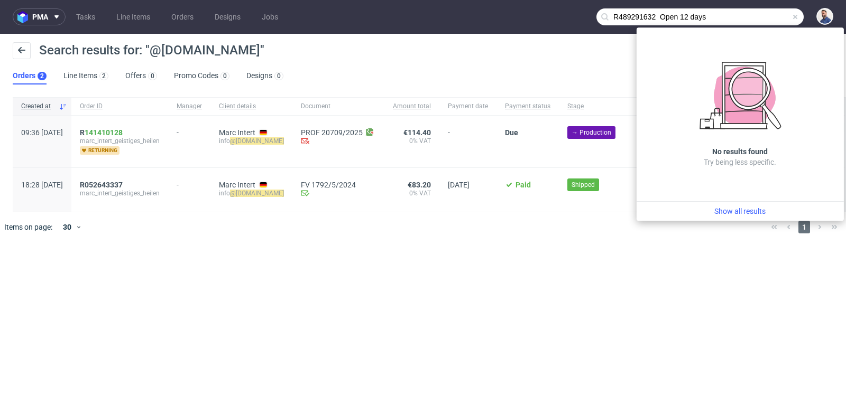
click at [709, 16] on input "R489291632 Open 12 days" at bounding box center [699, 16] width 207 height 17
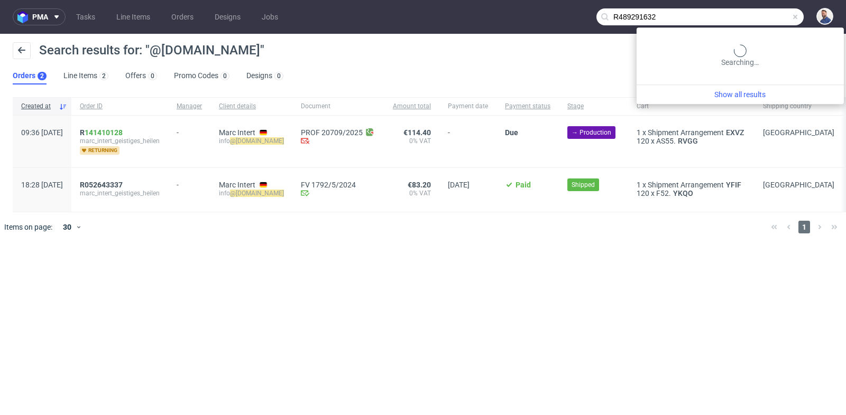
type input "R489291632"
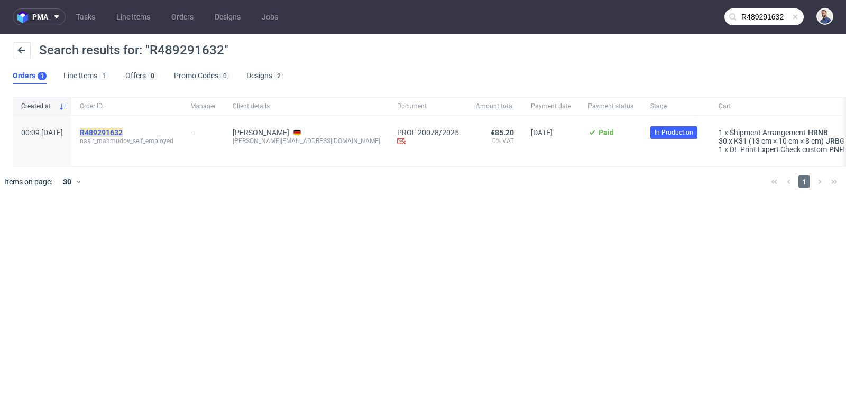
click at [123, 132] on mark "R489291632" at bounding box center [101, 132] width 43 height 8
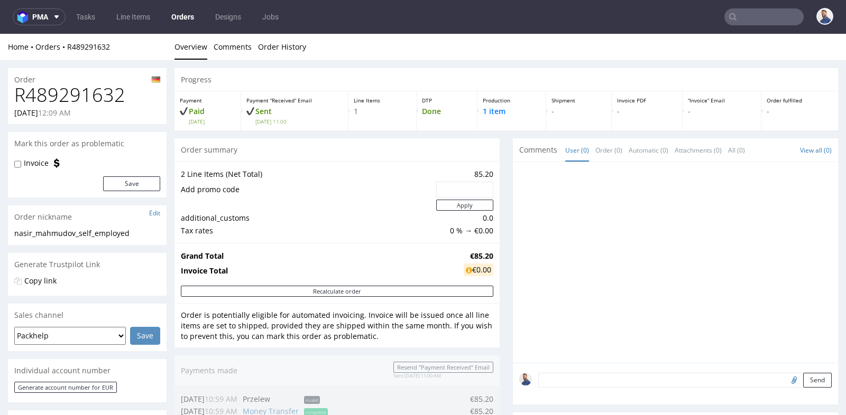
click at [451, 271] on td "Invoice Total" at bounding box center [321, 271] width 280 height 17
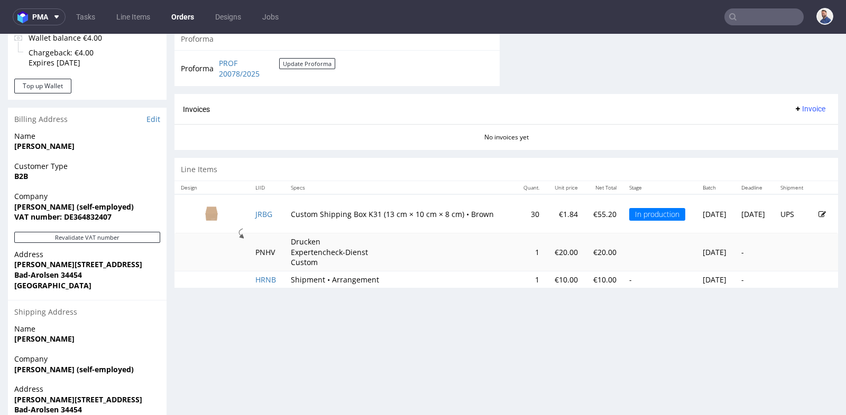
scroll to position [469, 0]
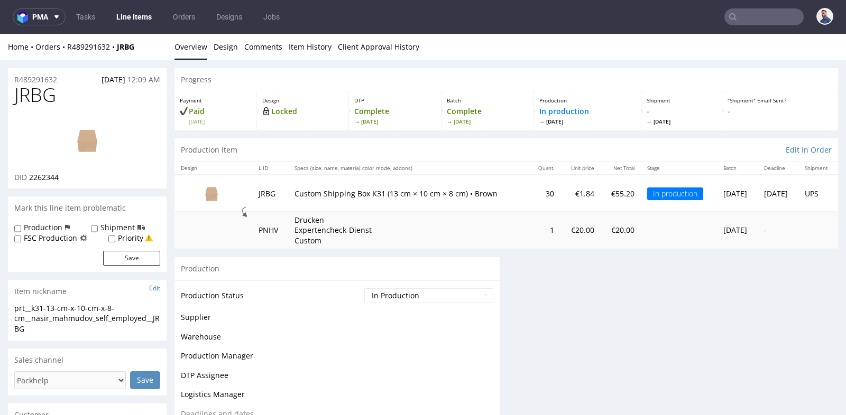
click at [500, 270] on div "Progress Payment Paid Fri 19 Sep Design Locked DTP Complete Tue 23 Sep Batch Co…" at bounding box center [505, 402] width 663 height 669
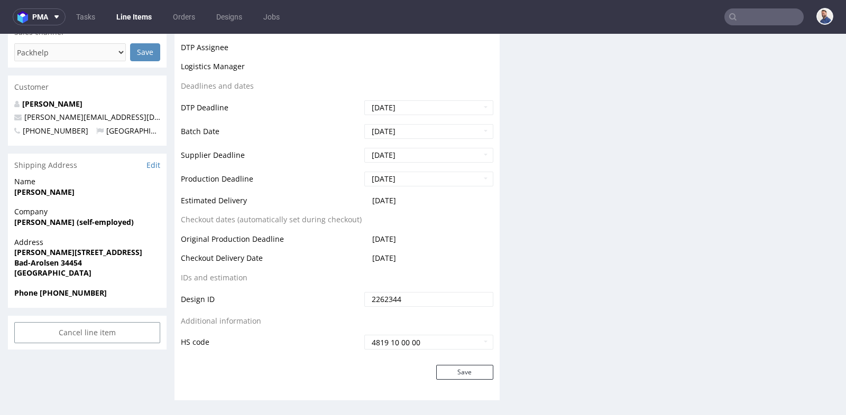
scroll to position [329, 0]
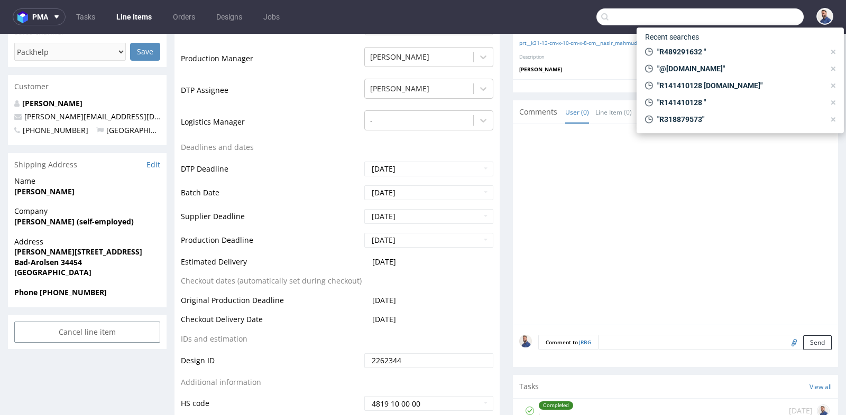
click at [746, 13] on input "text" at bounding box center [699, 16] width 207 height 17
paste input "R564543007"
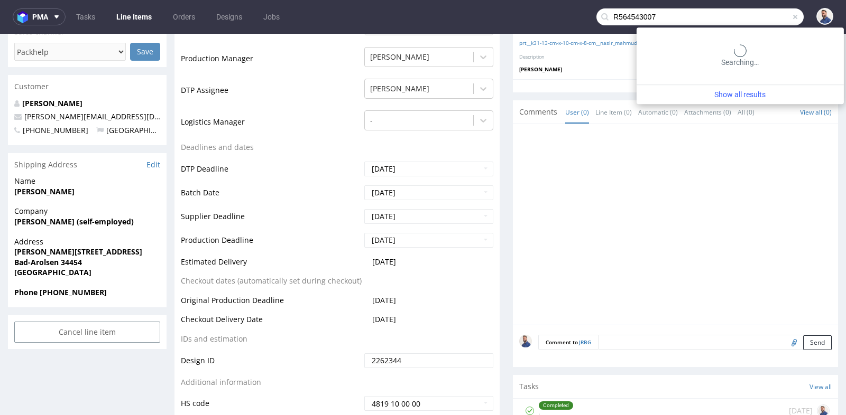
type input "R564543007"
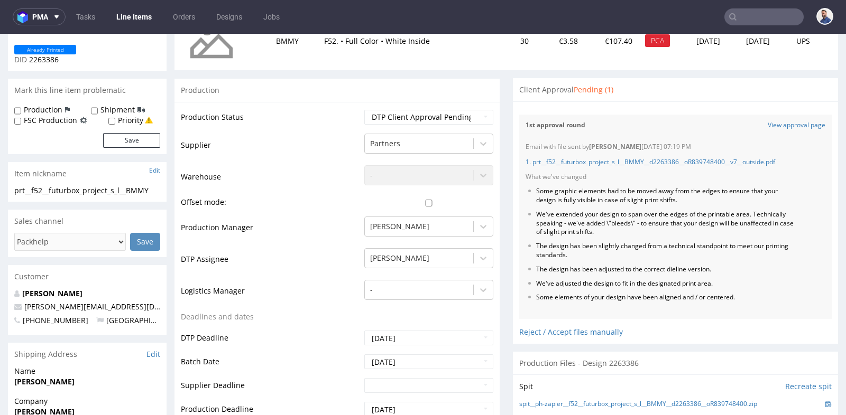
scroll to position [12, 0]
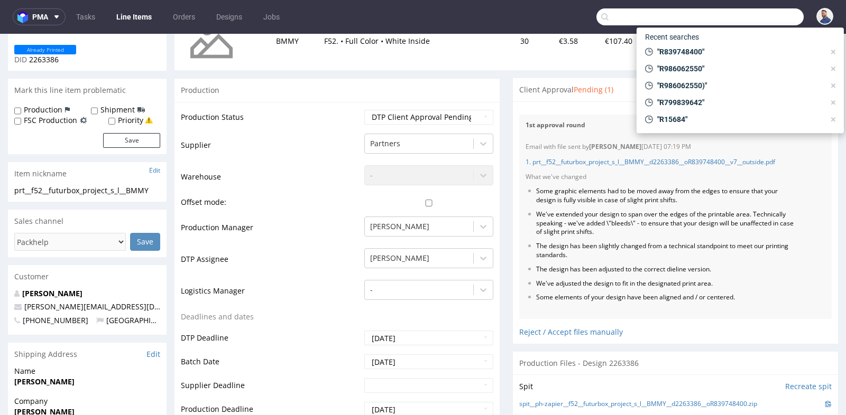
click at [762, 14] on input "text" at bounding box center [699, 16] width 207 height 17
paste input "R141410128"
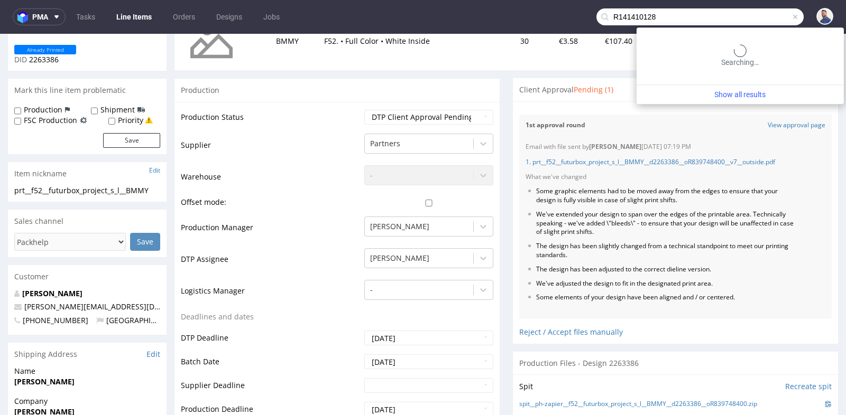
type input "R141410128"
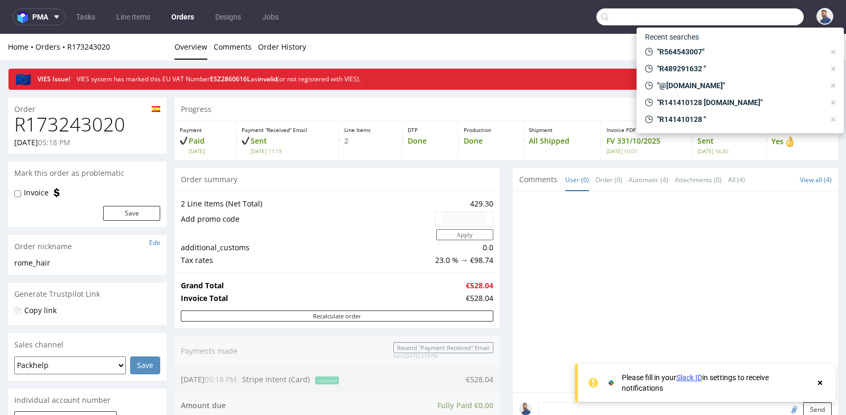
click at [734, 18] on input "text" at bounding box center [699, 16] width 207 height 17
paste input "R173243020"
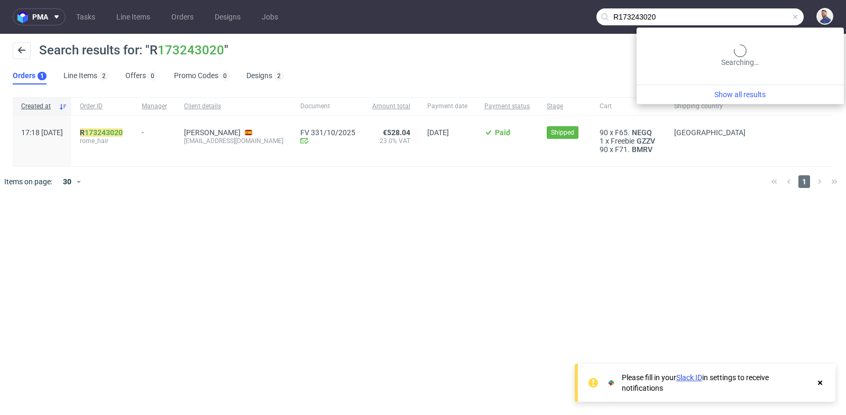
click at [781, 21] on input "R173243020" at bounding box center [699, 16] width 207 height 17
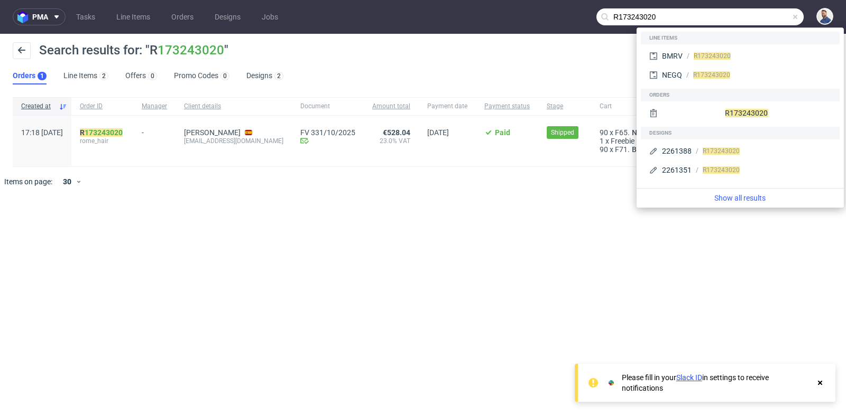
paste input "357131752"
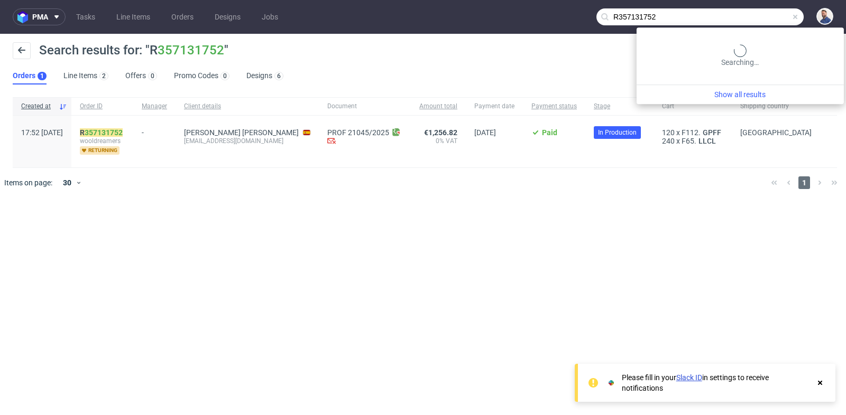
click at [764, 13] on input "R357131752" at bounding box center [699, 16] width 207 height 17
paste input "221793178"
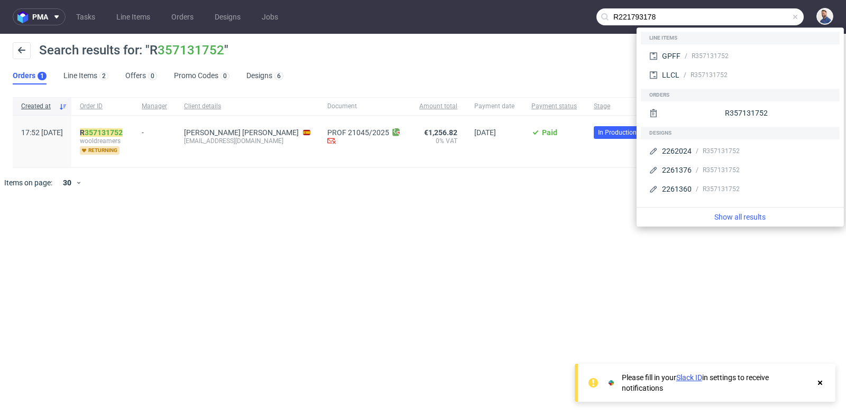
type input "R221793178"
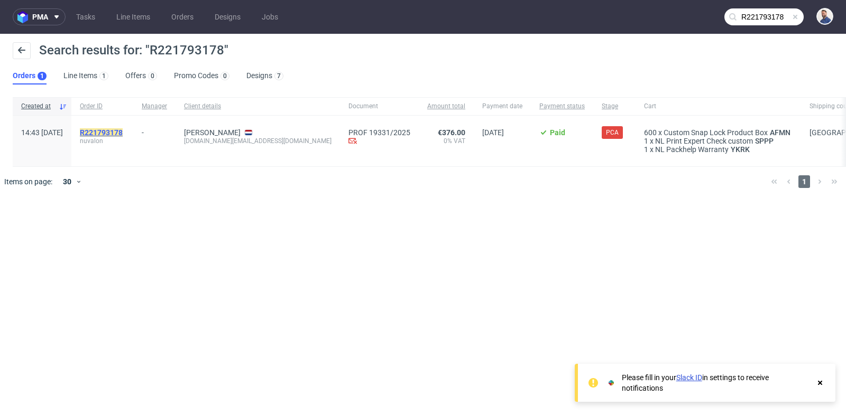
click at [123, 128] on mark "R221793178" at bounding box center [101, 132] width 43 height 8
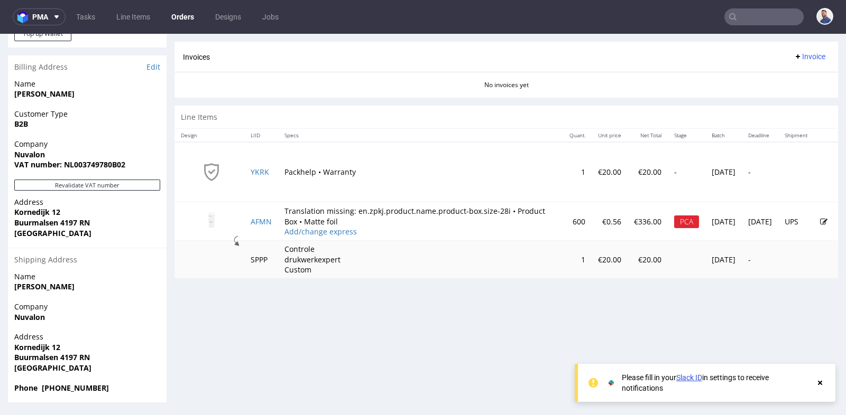
scroll to position [3, 0]
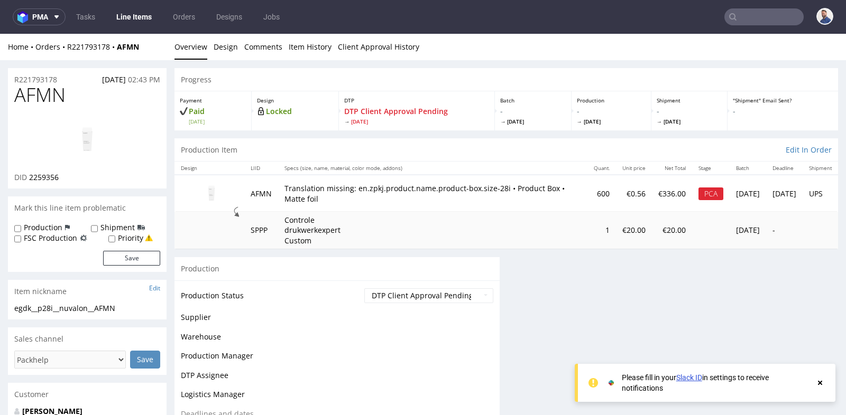
click at [526, 222] on td "Controle drukwerkexpert Custom" at bounding box center [432, 231] width 309 height 38
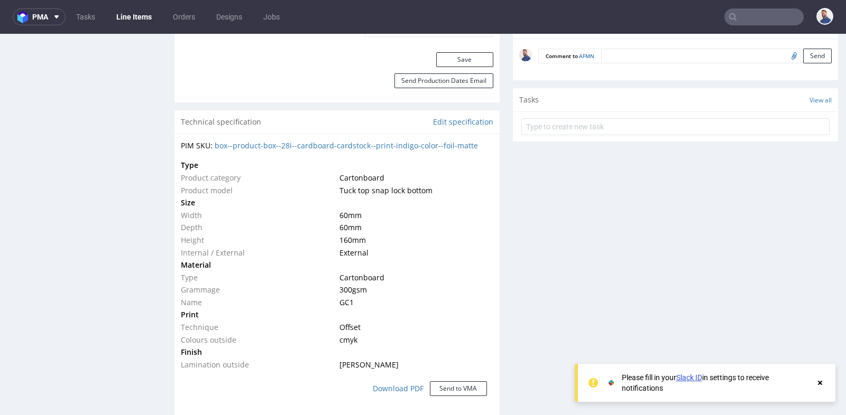
scroll to position [704, 0]
click at [822, 383] on icon at bounding box center [820, 383] width 10 height 8
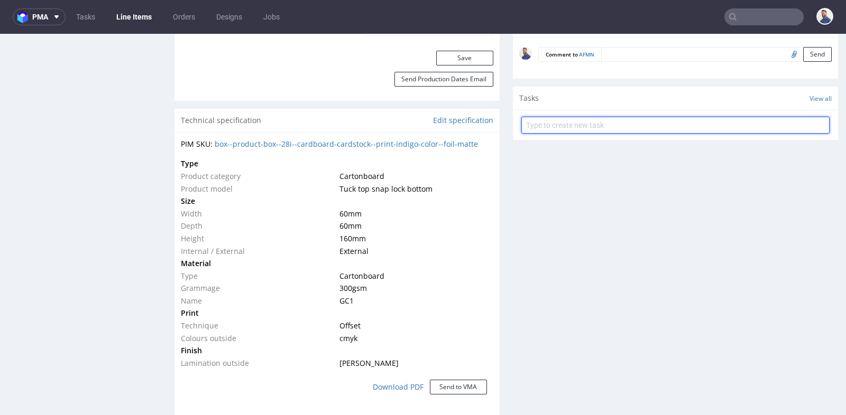
click at [669, 118] on input "text" at bounding box center [675, 125] width 308 height 17
type input "K"
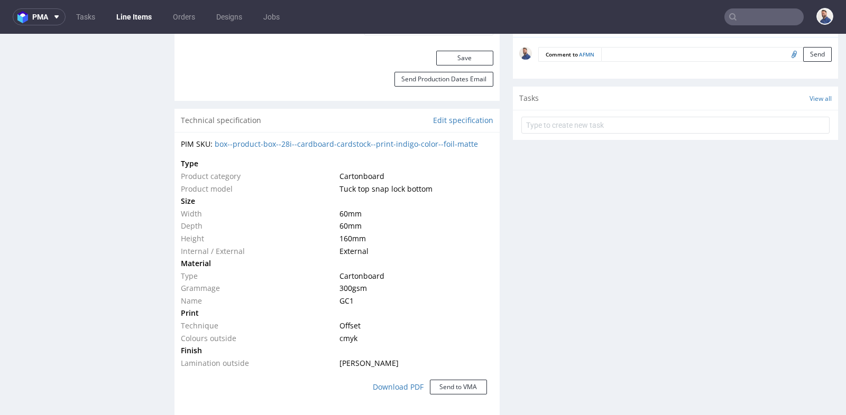
click at [634, 51] on textarea at bounding box center [716, 54] width 230 height 15
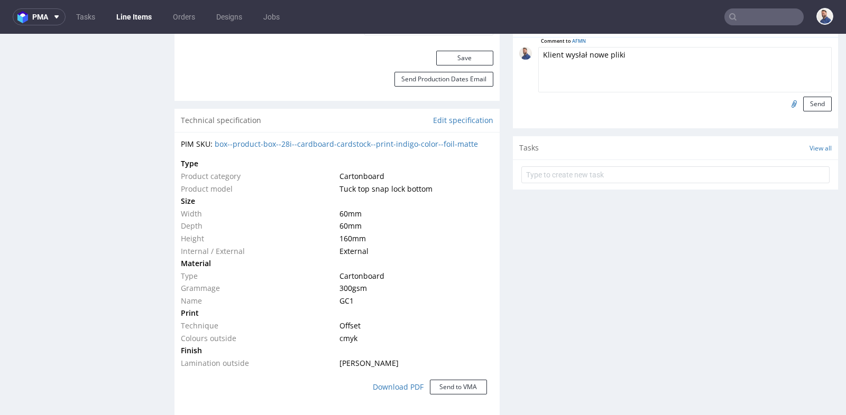
type textarea "Klient wysłał nowe pliki"
click at [785, 99] on input "file" at bounding box center [792, 104] width 15 height 14
click at [785, 102] on input "file" at bounding box center [792, 104] width 15 height 14
type input "C:\fakepath\backside.pdf"
click at [785, 98] on input "file" at bounding box center [792, 104] width 15 height 14
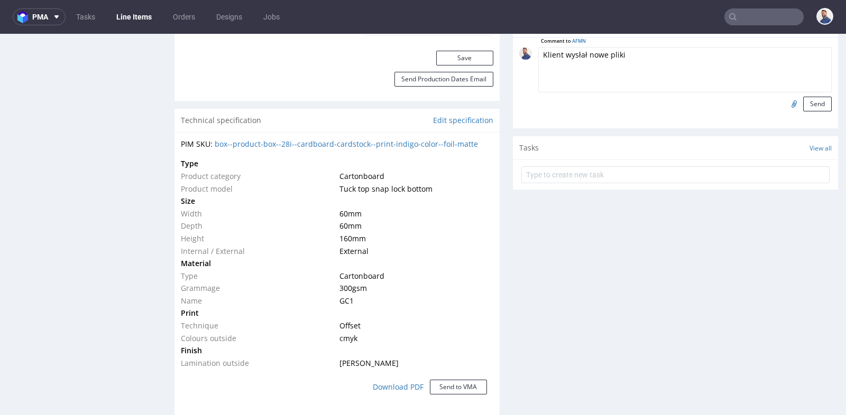
click at [786, 107] on input "file" at bounding box center [792, 104] width 15 height 14
type input "C:\fakepath\leftside.pdf"
click at [785, 100] on input "file" at bounding box center [792, 104] width 15 height 14
click at [808, 104] on button "Send" at bounding box center [817, 104] width 29 height 15
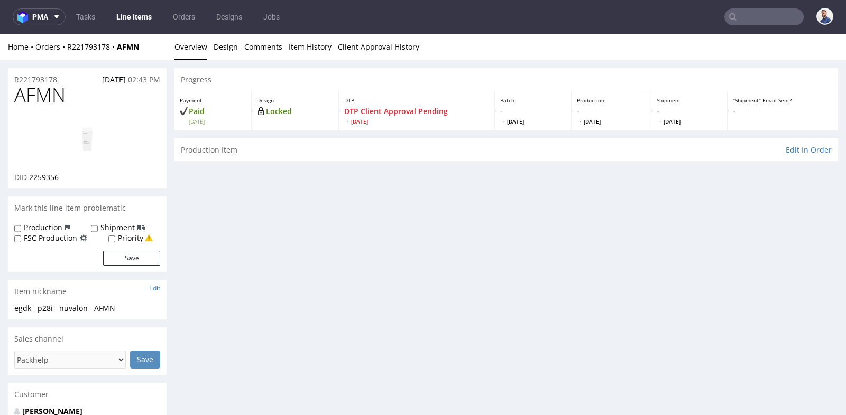
scroll to position [0, 0]
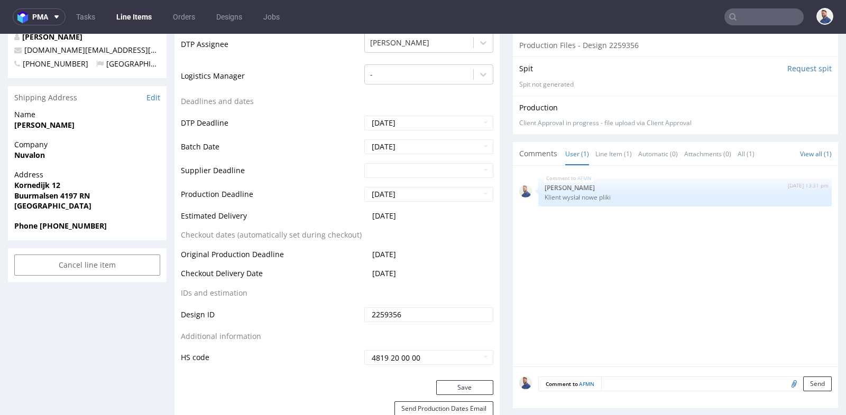
scroll to position [376, 0]
click at [716, 192] on p "Klient wysłał nowe pliki" at bounding box center [684, 196] width 281 height 8
click at [778, 184] on img "submit" at bounding box center [781, 184] width 6 height 6
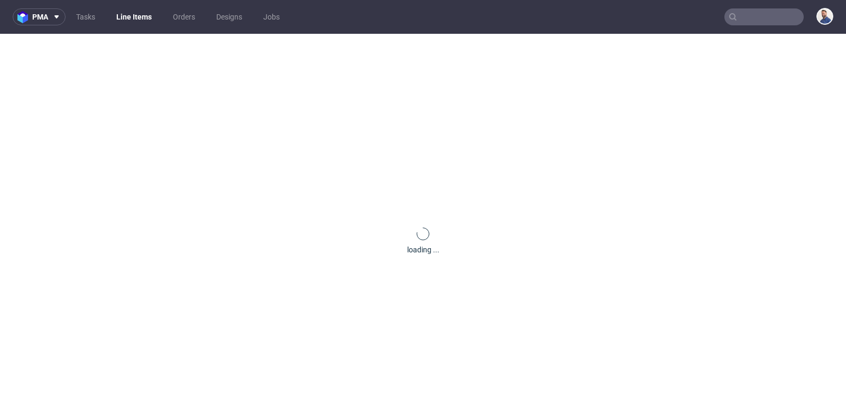
scroll to position [0, 0]
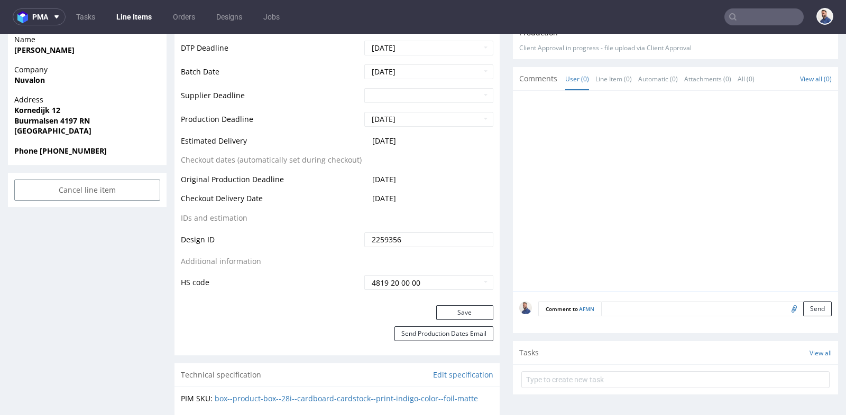
scroll to position [399, 0]
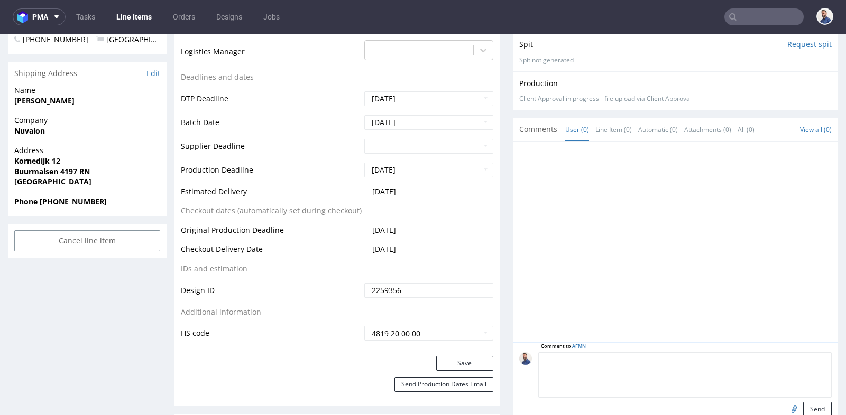
click at [622, 358] on textarea at bounding box center [684, 375] width 293 height 45
click at [787, 409] on input "file" at bounding box center [792, 409] width 15 height 14
click at [693, 296] on div at bounding box center [678, 245] width 319 height 194
click at [785, 408] on input "file" at bounding box center [792, 409] width 15 height 14
click at [671, 303] on div at bounding box center [678, 245] width 319 height 194
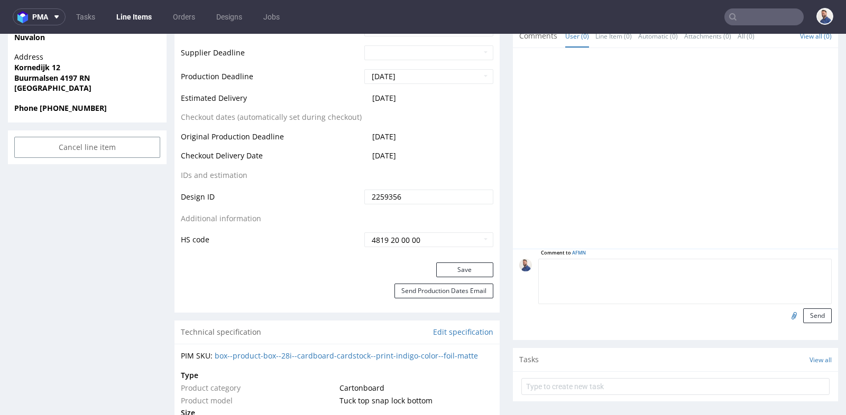
scroll to position [493, 0]
click at [785, 311] on input "file" at bounding box center [792, 315] width 15 height 14
click at [785, 309] on input "file" at bounding box center [792, 315] width 15 height 14
click at [785, 311] on input "file" at bounding box center [792, 315] width 15 height 14
type input "C:\fakepath\frontside.pdf"
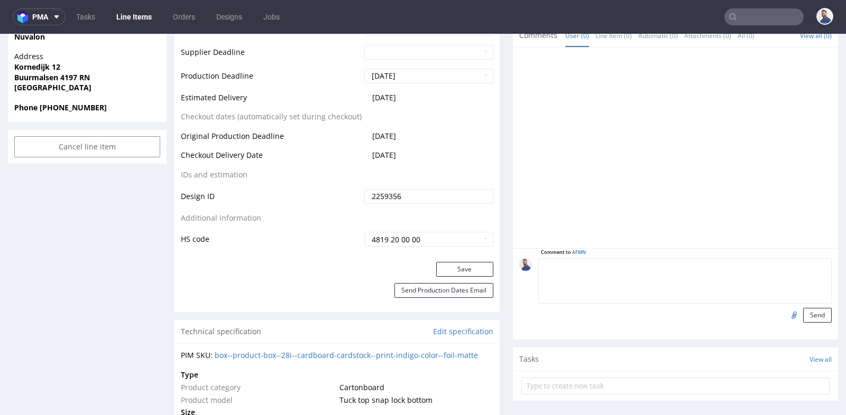
click at [785, 311] on input "file" at bounding box center [792, 315] width 15 height 14
click at [587, 269] on textarea at bounding box center [684, 280] width 293 height 45
type textarea "klient wysłał nowe pliki"
click at [808, 312] on button "Send" at bounding box center [817, 315] width 29 height 15
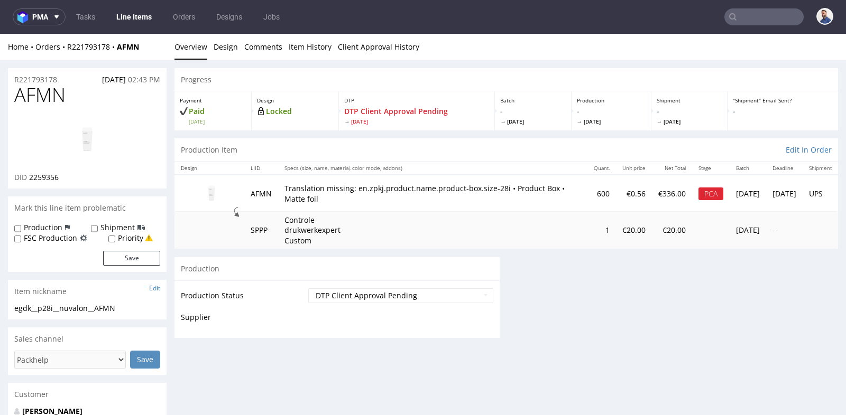
scroll to position [0, 0]
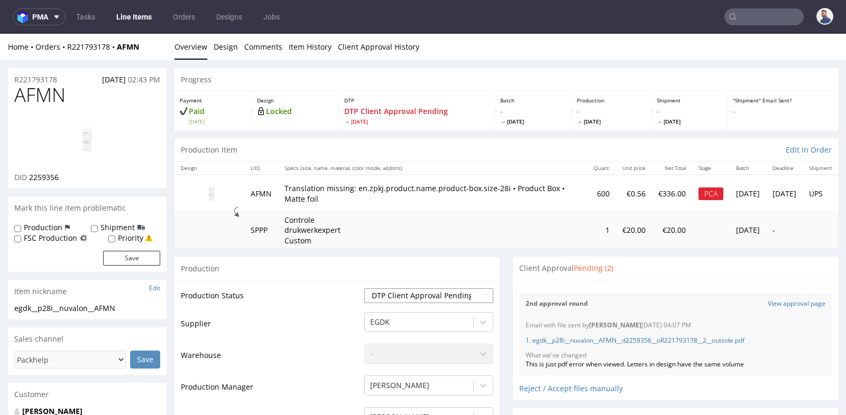
click at [474, 294] on select "Waiting for Artwork Waiting for Diecut Waiting for Mockup Waiting for DTP Waiti…" at bounding box center [428, 296] width 129 height 15
select select "back_for_dtp"
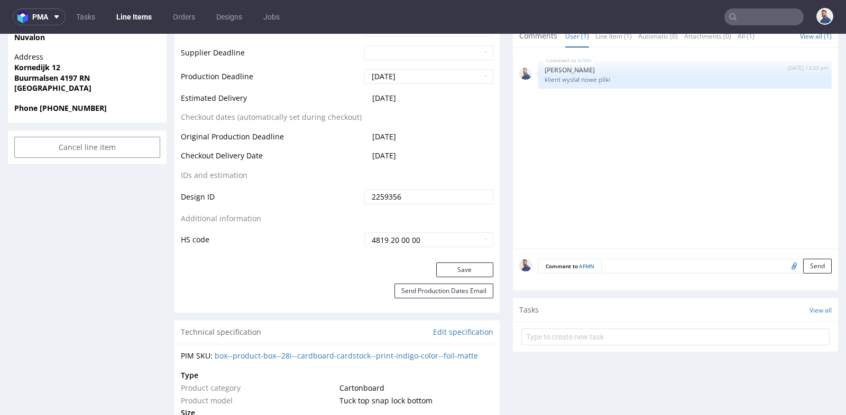
scroll to position [493, 0]
click at [456, 265] on button "Save" at bounding box center [464, 269] width 57 height 15
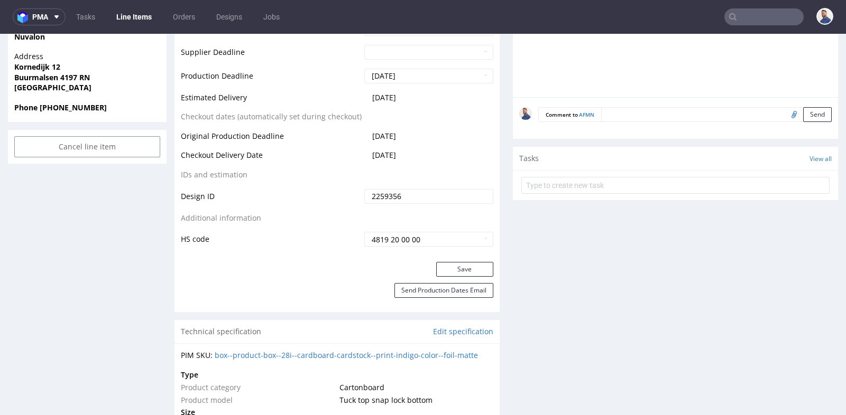
click at [759, 18] on input "text" at bounding box center [763, 16] width 79 height 17
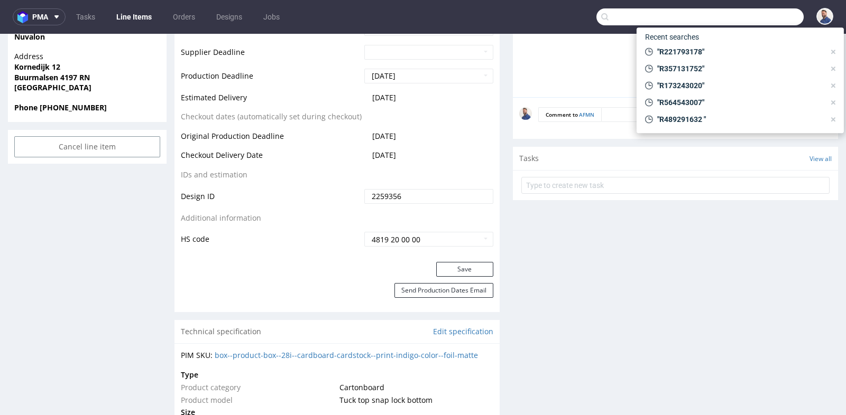
paste input "GSPT268178"
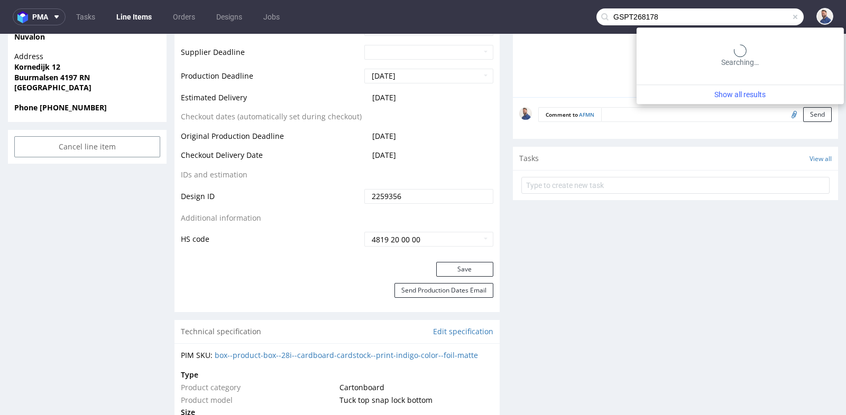
type input "GSPT268178"
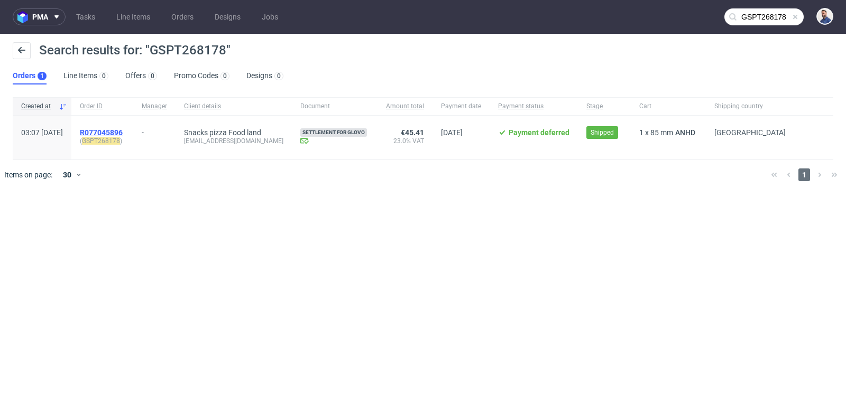
click at [123, 131] on span "R077045896" at bounding box center [101, 132] width 43 height 8
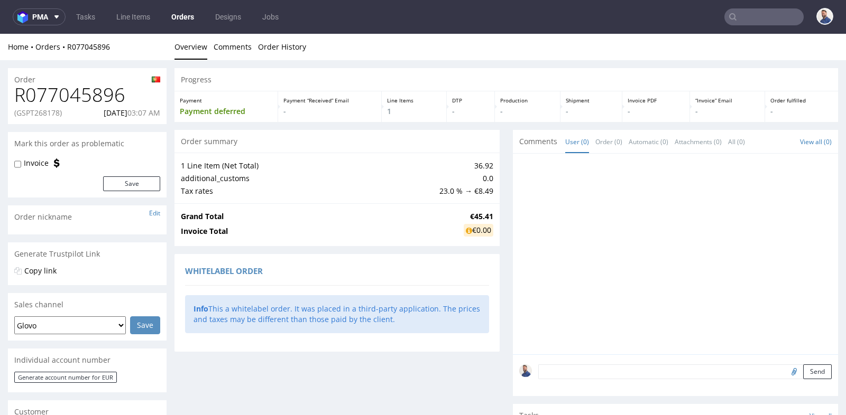
click at [495, 154] on div "Progress Payment Payment deferred Payment “Received” Email - Line Items 1 DTP -…" at bounding box center [505, 349] width 663 height 563
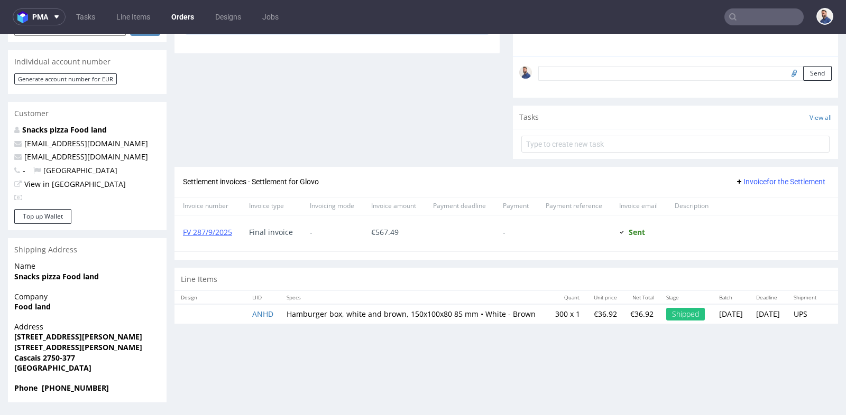
scroll to position [3, 0]
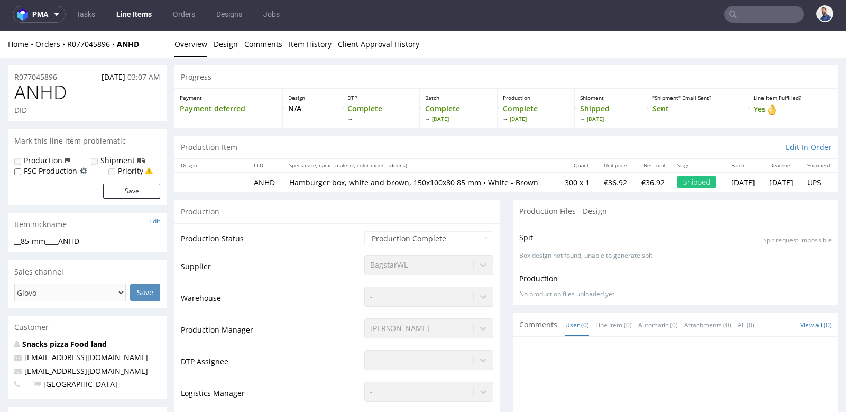
click at [400, 254] on td "Waiting for Artwork Waiting for Diecut Waiting for Mockup Waiting for DTP Waiti…" at bounding box center [427, 242] width 132 height 24
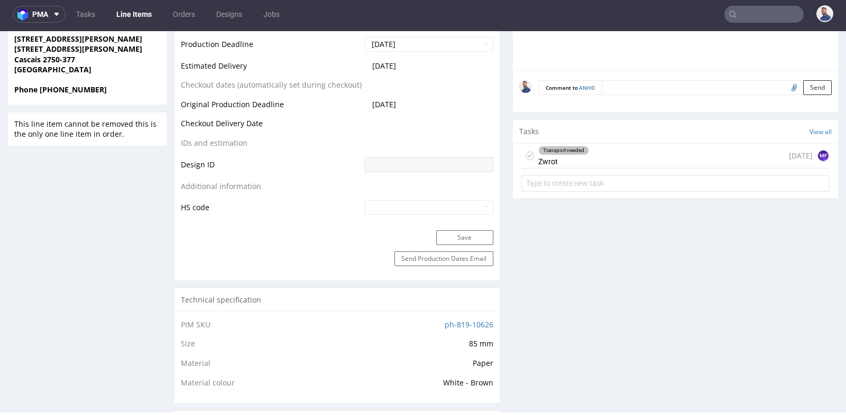
scroll to position [469, 0]
click at [656, 160] on div "Transport needed Zwrot [DATE] MF" at bounding box center [675, 154] width 308 height 25
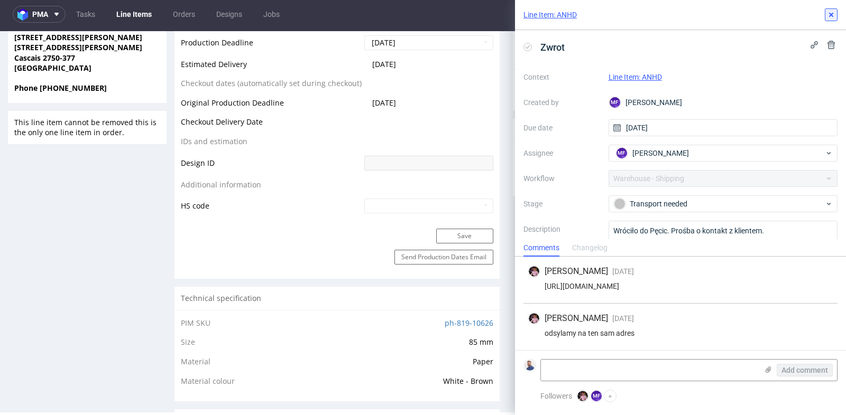
click at [832, 14] on icon at bounding box center [831, 15] width 8 height 8
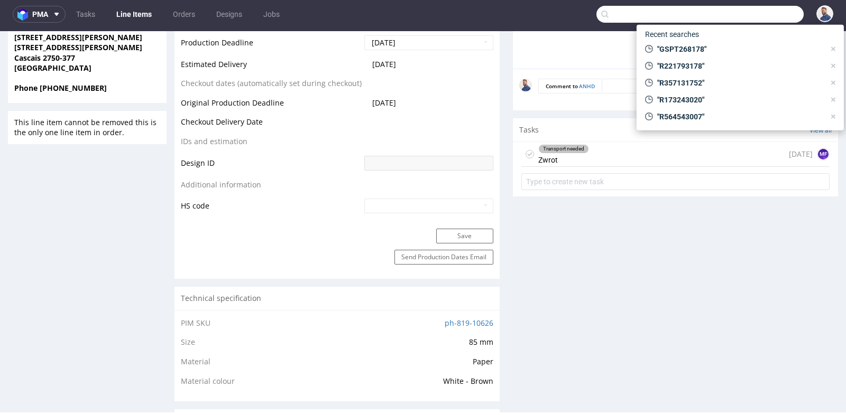
click at [764, 17] on input "text" at bounding box center [699, 14] width 207 height 17
paste input "R052650919"
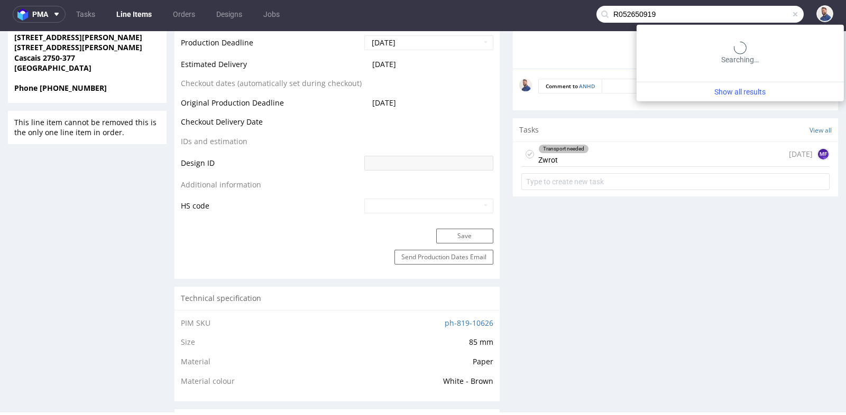
type input "R052650919"
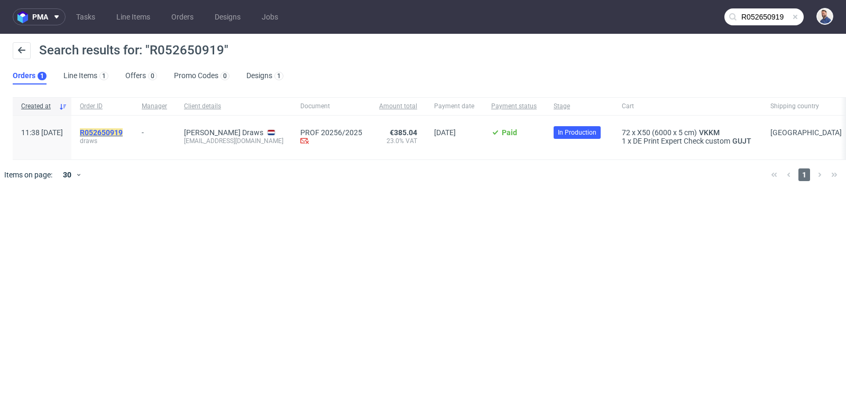
click at [123, 132] on mark "R052650919" at bounding box center [101, 132] width 43 height 8
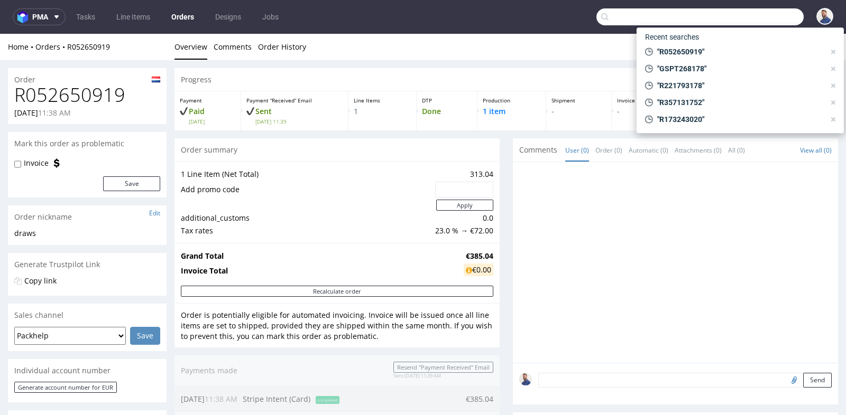
click at [764, 11] on input "text" at bounding box center [699, 16] width 207 height 17
paste input "R615102292"
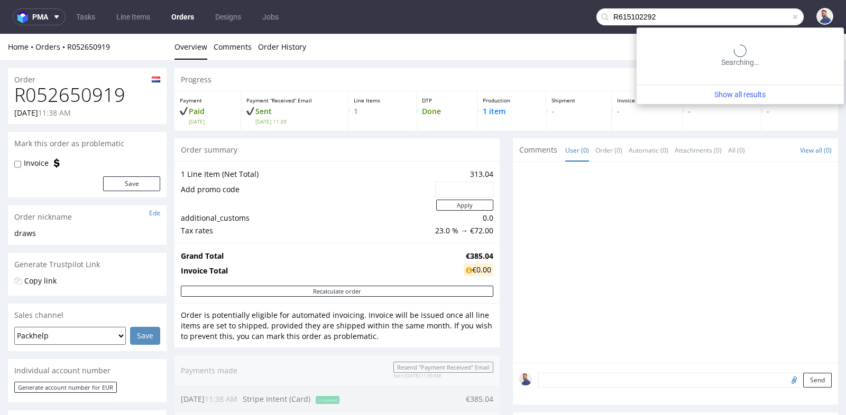
type input "R615102292"
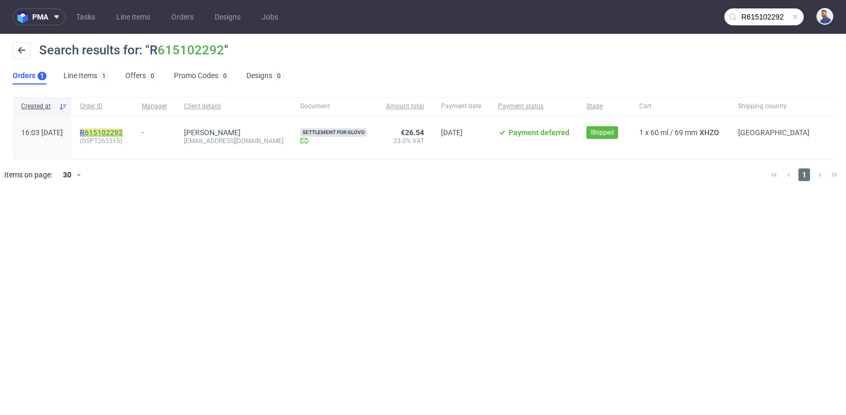
drag, startPoint x: 168, startPoint y: 134, endPoint x: 146, endPoint y: 132, distance: 22.3
click at [123, 132] on link "615102292" at bounding box center [104, 132] width 38 height 8
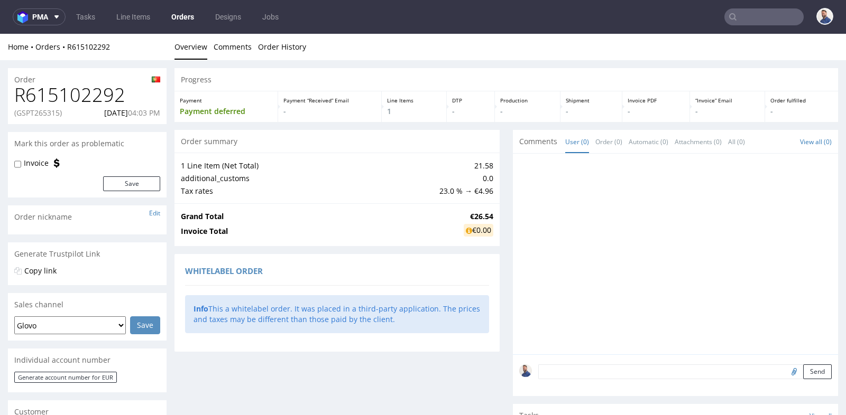
click at [513, 276] on div at bounding box center [675, 254] width 325 height 201
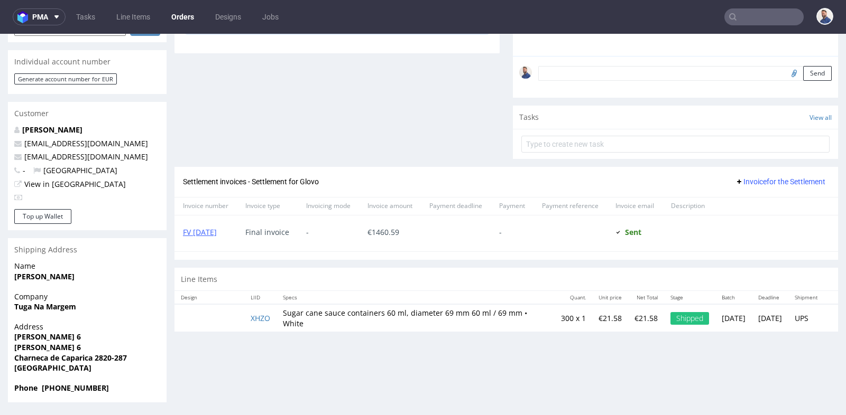
scroll to position [3, 0]
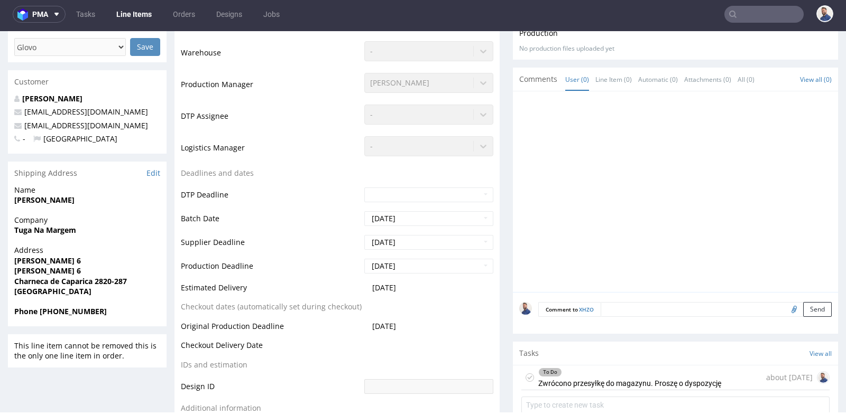
scroll to position [258, 0]
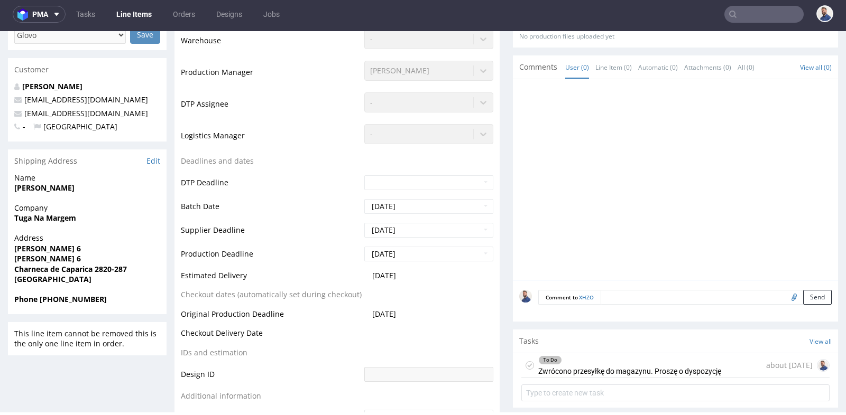
click at [76, 299] on strong "Phone [PHONE_NUMBER]" at bounding box center [60, 299] width 92 height 10
click at [102, 300] on span "Phone [PHONE_NUMBER]" at bounding box center [87, 299] width 146 height 11
drag, startPoint x: 102, startPoint y: 300, endPoint x: 41, endPoint y: 301, distance: 60.8
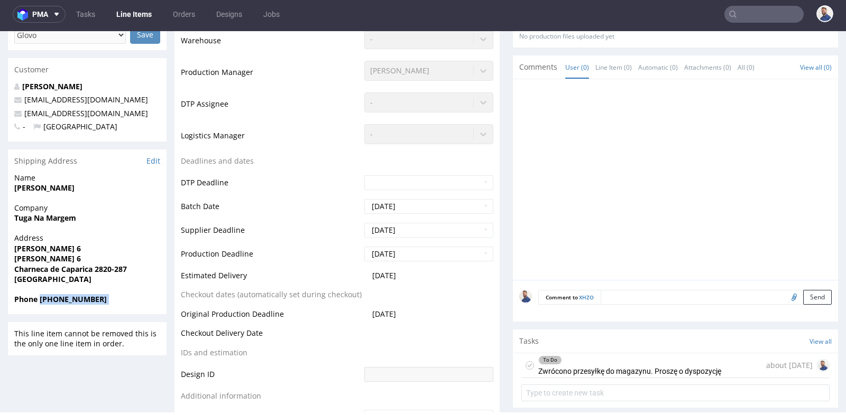
click at [41, 301] on span "Phone [PHONE_NUMBER]" at bounding box center [87, 299] width 146 height 11
click at [613, 378] on div "To Do Zwrócono przesyłkę do magazynu. Proszę o dyspozycję" at bounding box center [629, 366] width 183 height 24
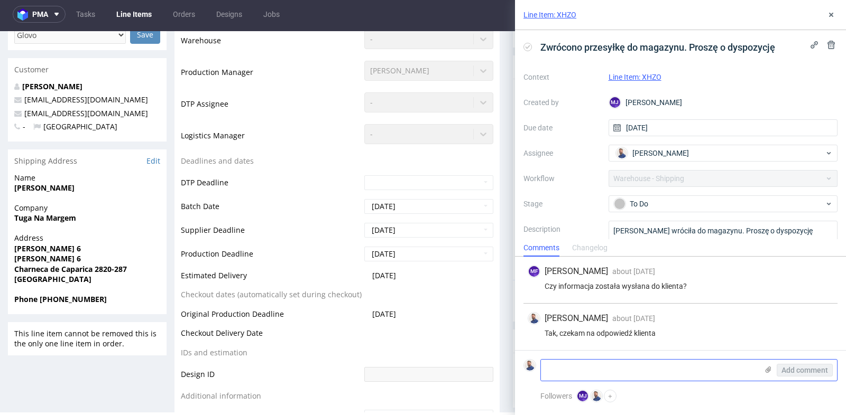
click at [614, 379] on textarea at bounding box center [649, 370] width 217 height 21
type textarea "Klient nie odpowiada, myślę że możemy wysłać ponownie"
click at [792, 368] on span "Add comment" at bounding box center [804, 370] width 47 height 7
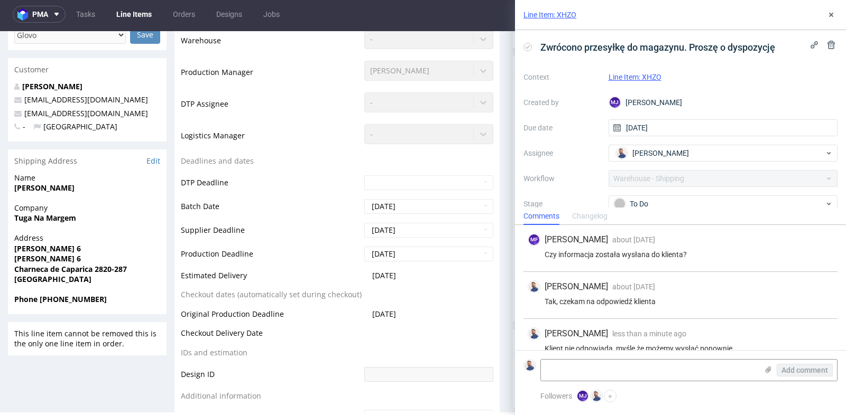
scroll to position [14, 0]
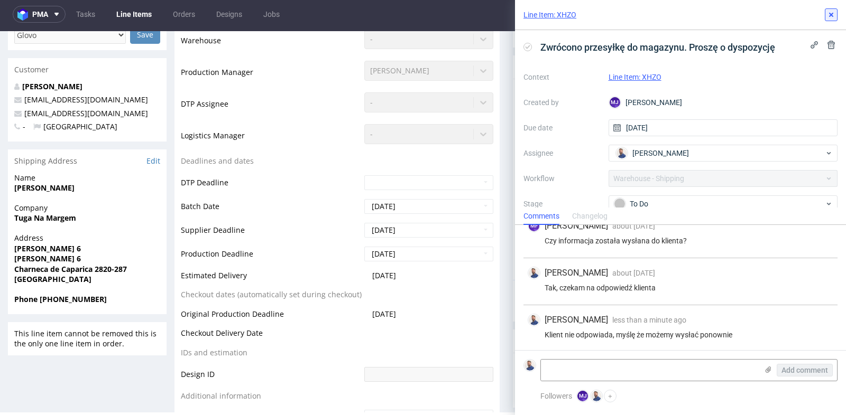
click at [830, 18] on icon at bounding box center [831, 15] width 8 height 8
